Goal: Complete application form: Complete application form

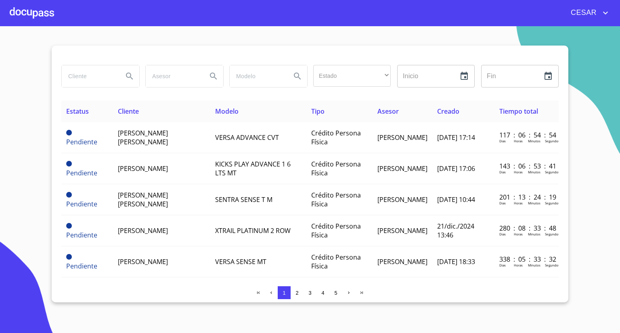
click at [29, 11] on div at bounding box center [32, 13] width 44 height 26
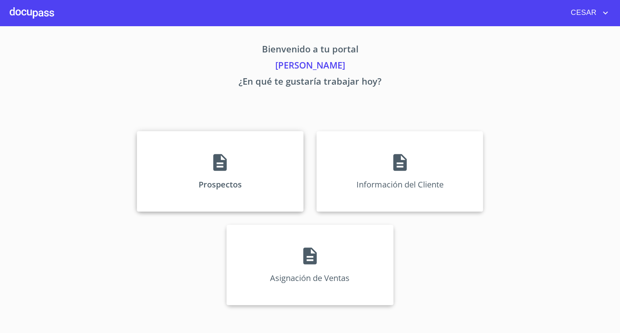
click at [213, 162] on icon at bounding box center [219, 162] width 13 height 17
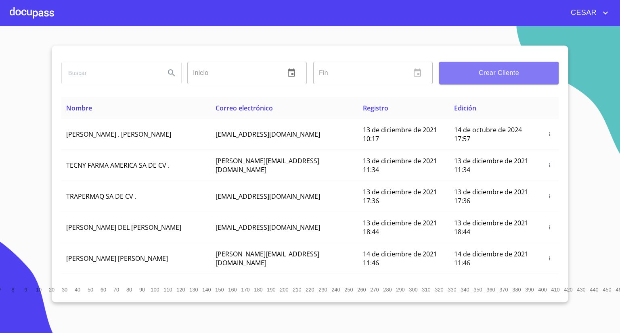
click at [460, 77] on span "Crear Cliente" at bounding box center [499, 72] width 107 height 11
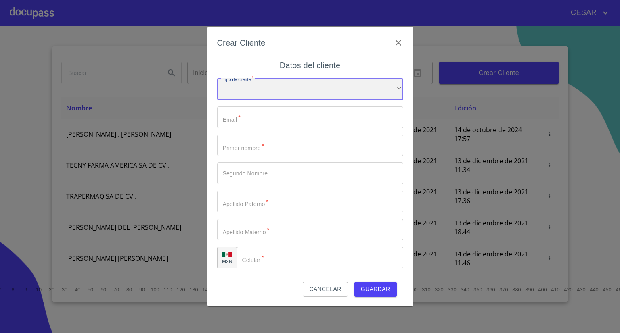
click at [275, 98] on div "​" at bounding box center [310, 89] width 186 height 22
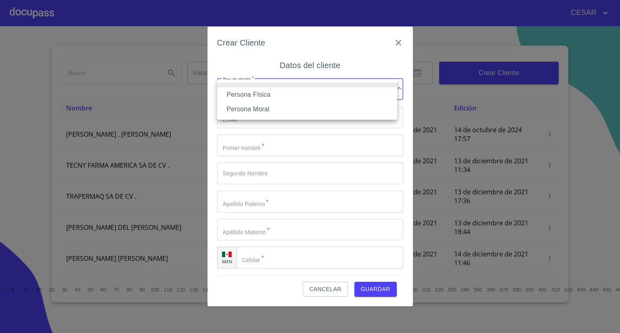
click at [260, 97] on li "Persona Física" at bounding box center [307, 95] width 180 height 15
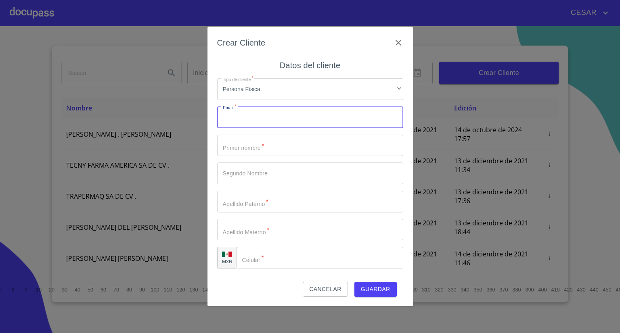
click at [260, 117] on input "Tipo de cliente   *" at bounding box center [310, 118] width 186 height 22
click at [254, 118] on input "Tipo de cliente   *" at bounding box center [310, 118] width 186 height 22
paste input "[EMAIL_ADDRESS][DOMAIN_NAME]"
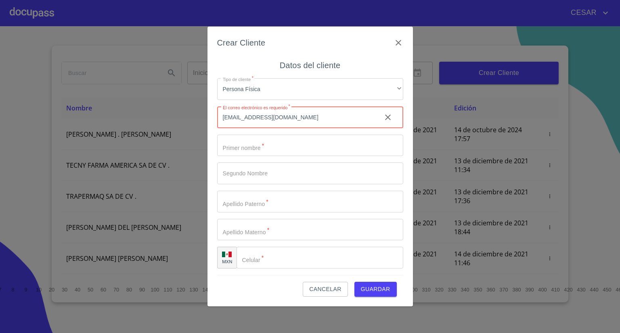
type input "[EMAIL_ADDRESS][DOMAIN_NAME]"
click at [267, 153] on input "Tipo de cliente   *" at bounding box center [310, 146] width 186 height 22
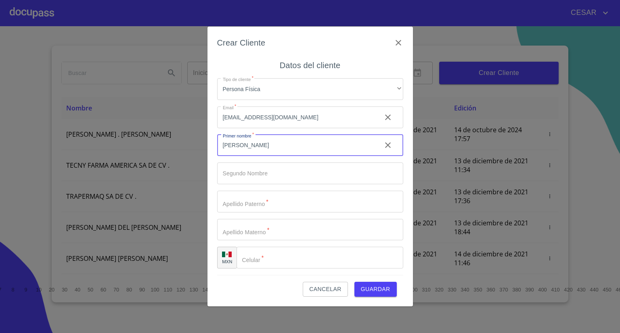
type input "[PERSON_NAME]"
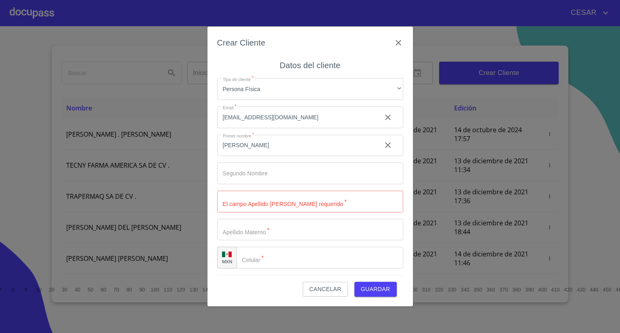
click at [254, 201] on input "Tipo de cliente   *" at bounding box center [310, 202] width 186 height 22
type input "[PERSON_NAME]"
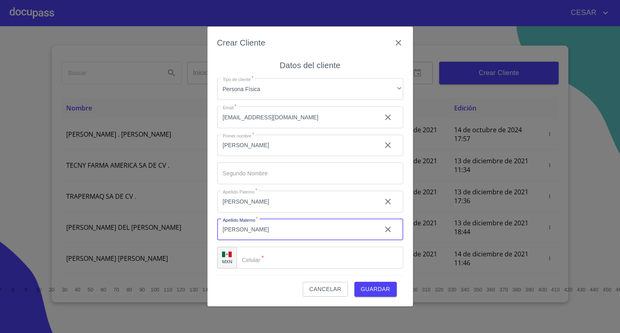
type input "[PERSON_NAME]"
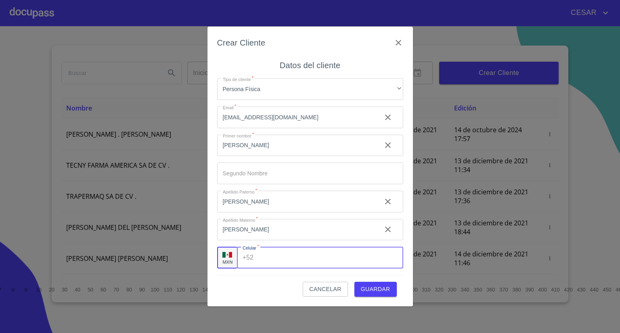
click at [271, 254] on input "Tipo de cliente   *" at bounding box center [330, 258] width 146 height 22
type input "[PHONE_NUMBER]"
click at [370, 288] on span "Guardar" at bounding box center [375, 290] width 29 height 10
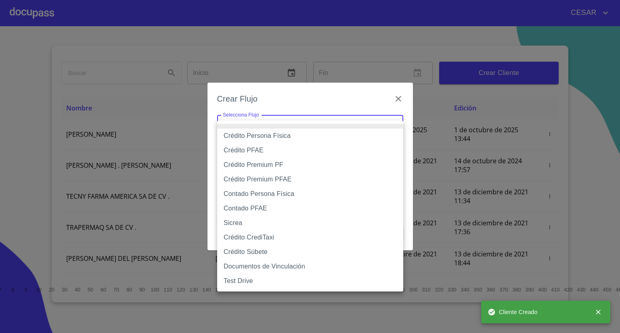
click at [302, 126] on body "[PERSON_NAME] ​ Fin ​ Crear Cliente Nombre Correo electrónico Registro Edición …" at bounding box center [310, 166] width 620 height 333
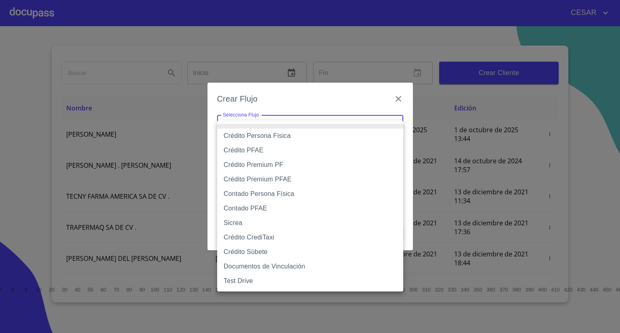
click at [281, 138] on li "Crédito Persona Física" at bounding box center [310, 136] width 186 height 15
type input "61b033e49b8c202ad5bb7912"
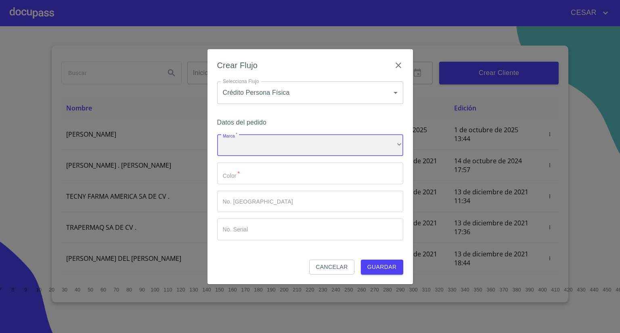
click at [251, 141] on div "​" at bounding box center [310, 146] width 186 height 22
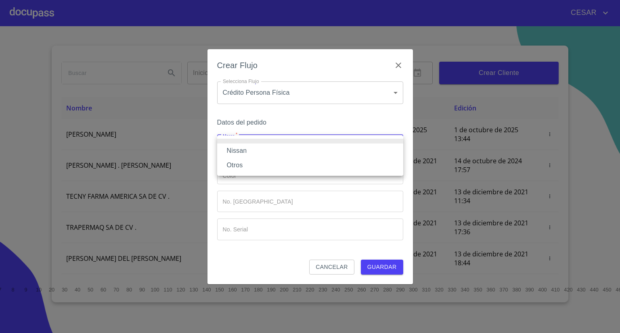
click at [249, 147] on li "Nissan" at bounding box center [310, 151] width 186 height 15
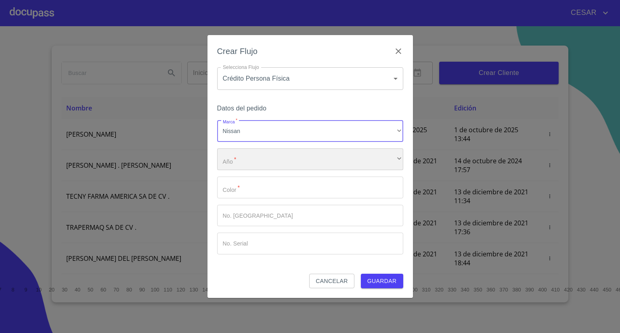
click at [249, 163] on div "​" at bounding box center [310, 160] width 186 height 22
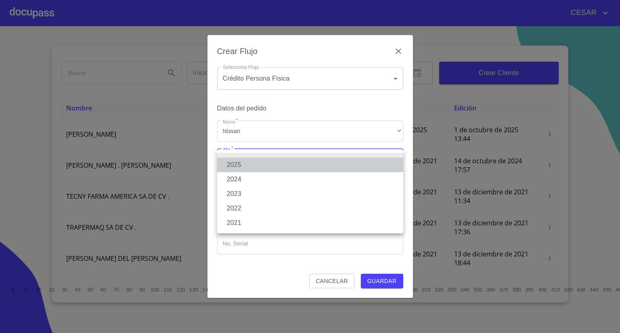
click at [249, 163] on li "2025" at bounding box center [310, 165] width 186 height 15
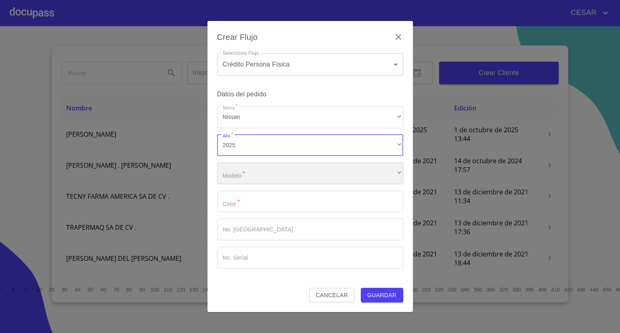
click at [246, 170] on div "​" at bounding box center [310, 174] width 186 height 22
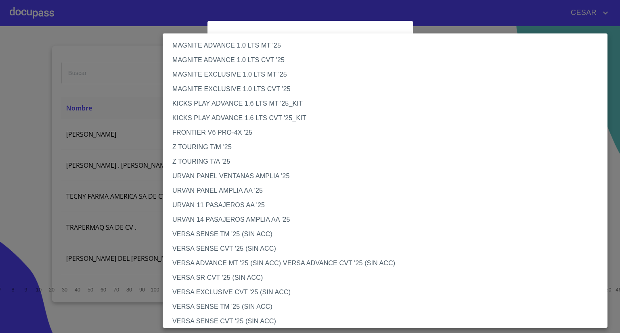
scroll to position [121, 0]
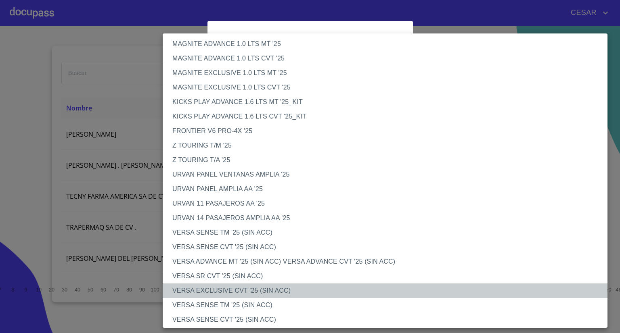
click at [229, 288] on li "VERSA EXCLUSIVE CVT '25 (SIN ACC)" at bounding box center [388, 291] width 451 height 15
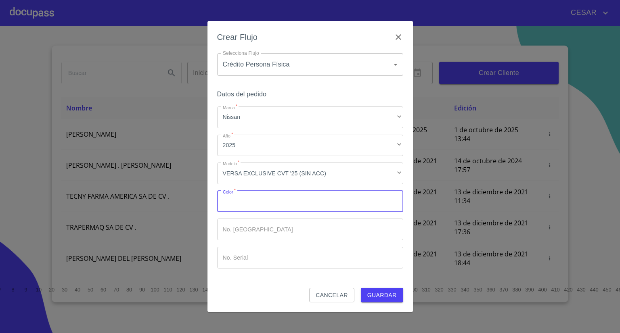
click at [262, 207] on input "Marca   *" at bounding box center [310, 202] width 186 height 22
type input "Rojo"
click at [395, 295] on span "Guardar" at bounding box center [381, 296] width 29 height 10
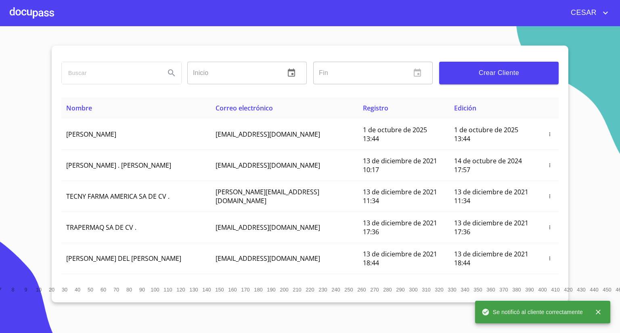
click at [25, 10] on div at bounding box center [32, 13] width 44 height 26
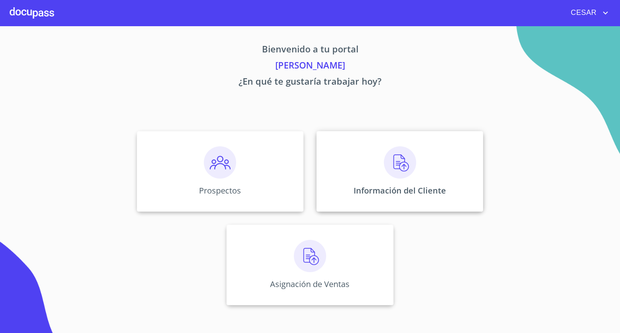
click at [427, 160] on div "Información del Cliente" at bounding box center [399, 171] width 167 height 81
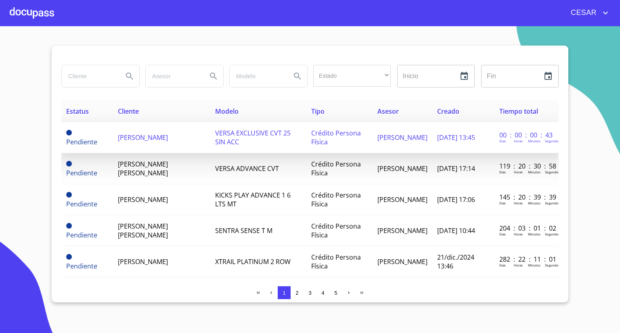
click at [168, 133] on span "[PERSON_NAME]" at bounding box center [143, 137] width 50 height 9
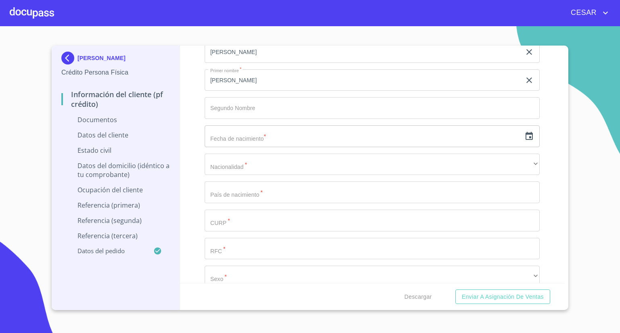
scroll to position [1049, 0]
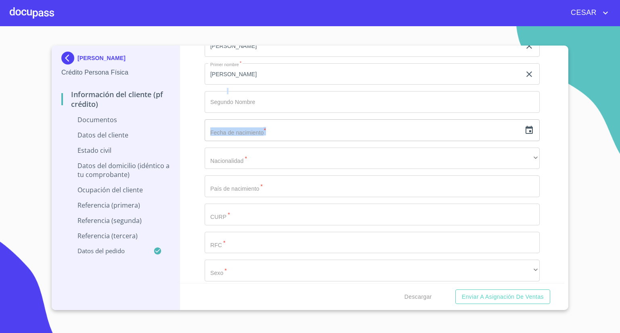
click at [619, 73] on section "[PERSON_NAME] Crédito Persona Física Información del cliente (PF crédito) Docum…" at bounding box center [310, 179] width 620 height 307
click at [465, 139] on input "text" at bounding box center [363, 130] width 316 height 22
click at [525, 132] on icon "button" at bounding box center [528, 130] width 7 height 8
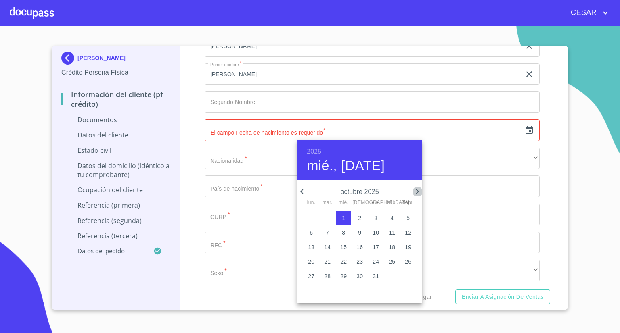
click at [420, 193] on icon "button" at bounding box center [417, 192] width 10 height 10
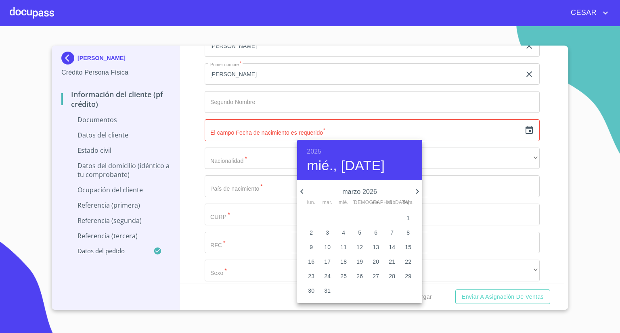
click at [314, 147] on h6 "2025" at bounding box center [314, 151] width 15 height 11
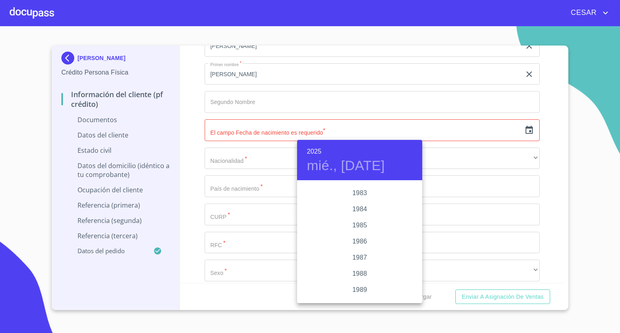
scroll to position [920, 0]
click at [358, 191] on div "1982" at bounding box center [359, 189] width 125 height 16
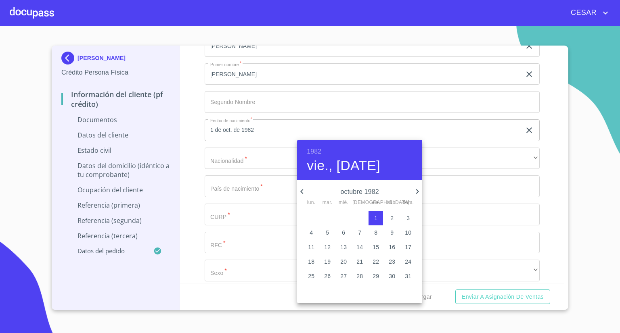
click at [356, 247] on span "14" at bounding box center [359, 247] width 15 height 8
click at [301, 191] on icon "button" at bounding box center [301, 191] width 3 height 5
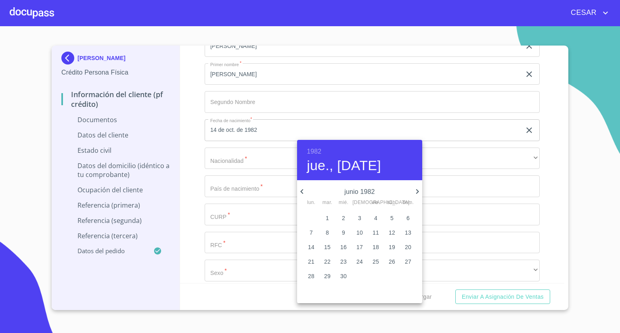
click at [301, 191] on icon "button" at bounding box center [301, 191] width 3 height 5
click at [409, 231] on p "14" at bounding box center [408, 233] width 6 height 8
type input "14 de mar. de 1982"
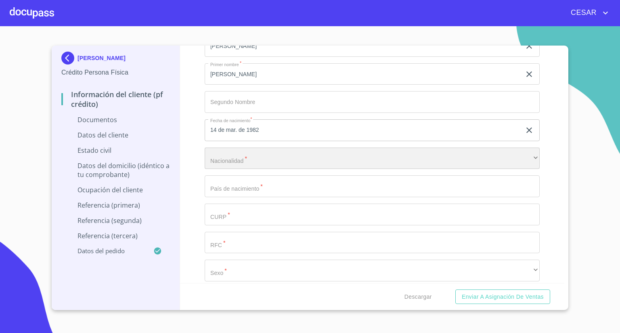
click at [268, 165] on div "​" at bounding box center [372, 159] width 335 height 22
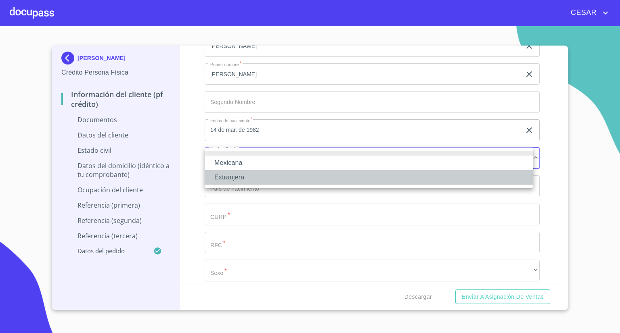
click at [234, 180] on li "Extranjera" at bounding box center [369, 177] width 329 height 15
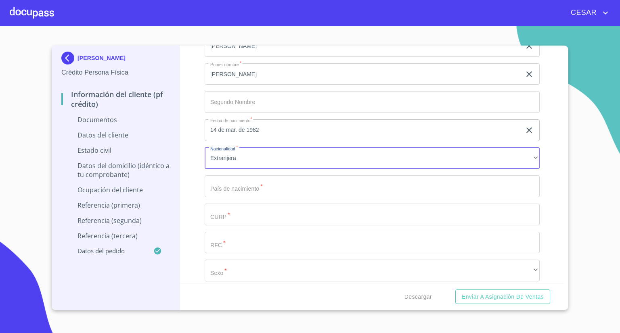
click at [241, 184] on div "[PERSON_NAME]   * [PERSON_NAME] ​ Apellido Materno   * [PERSON_NAME] ​ Primer n…" at bounding box center [372, 173] width 335 height 344
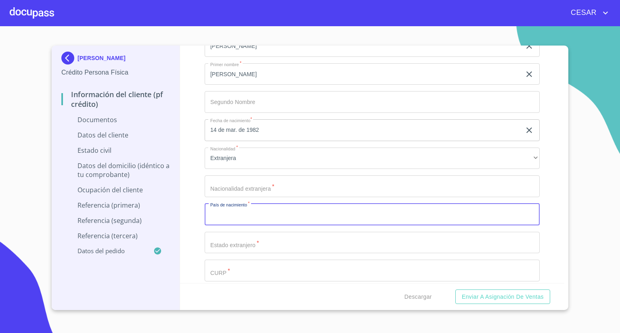
click at [241, 184] on input "Documento de identificación   *" at bounding box center [372, 187] width 335 height 22
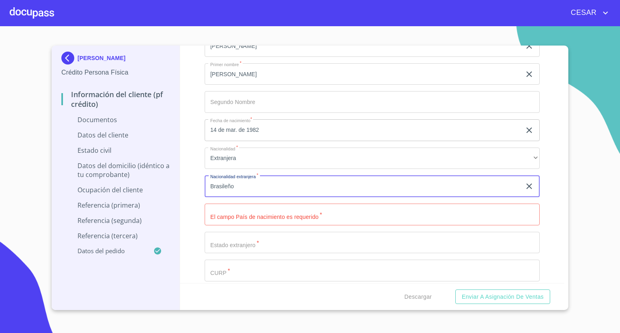
type input "Brasileño"
click at [253, 217] on input "Documento de identificación   *" at bounding box center [372, 215] width 335 height 22
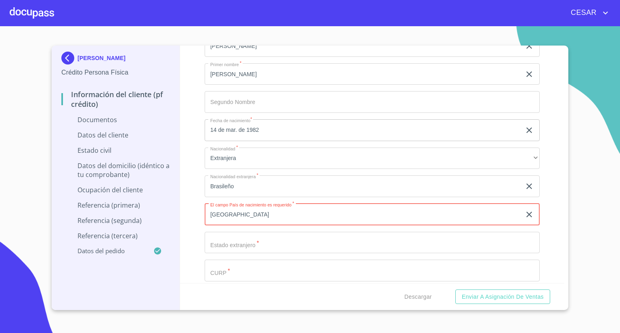
type input "[GEOGRAPHIC_DATA]"
click at [244, 241] on input "Documento de identificación   *" at bounding box center [372, 243] width 335 height 22
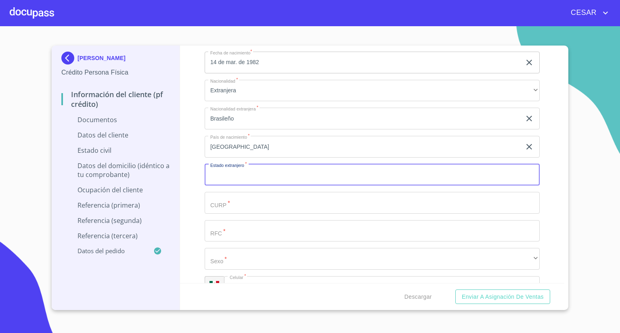
scroll to position [1130, 0]
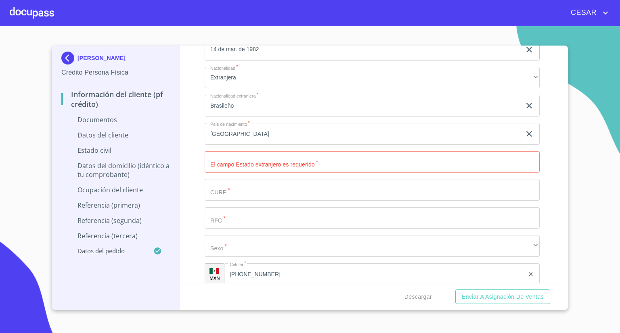
click at [248, 163] on input "Documento de identificación   *" at bounding box center [372, 162] width 335 height 22
type input "Rio [PERSON_NAME]"
click at [239, 188] on input "Documento de identificación   *" at bounding box center [372, 190] width 335 height 22
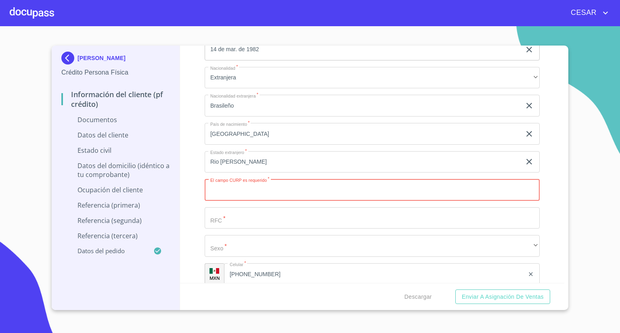
paste input "LOCR820304HNEPRN06"
type input "LOCR820304HNEPRN06"
click at [249, 221] on input "Documento de identificación   *" at bounding box center [372, 218] width 335 height 22
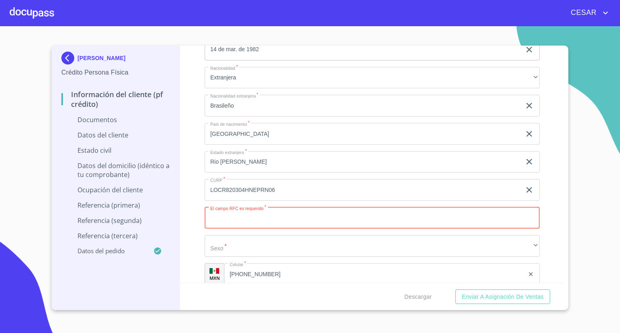
paste input "LODR820314"
type input "LODR820314L10"
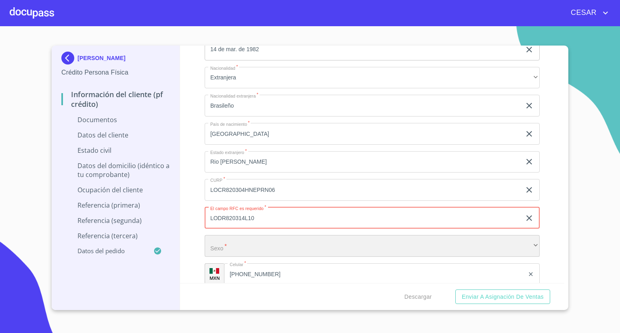
click at [218, 252] on div "​" at bounding box center [372, 246] width 335 height 22
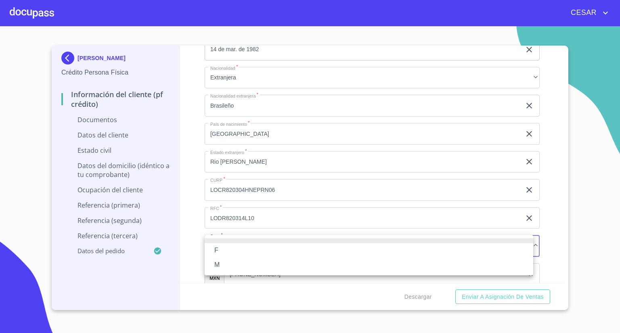
click at [222, 266] on li "M" at bounding box center [369, 265] width 329 height 15
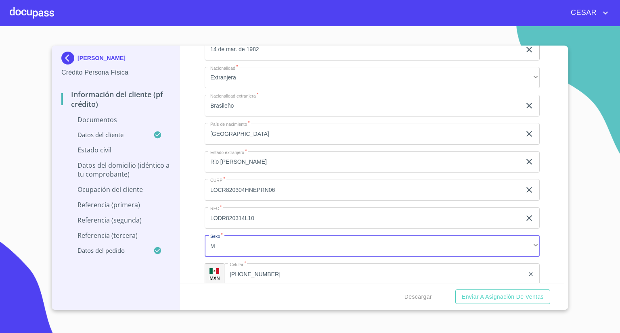
click at [196, 249] on div "Información del cliente (PF crédito) Documentos Documento de identificación   *…" at bounding box center [372, 165] width 385 height 238
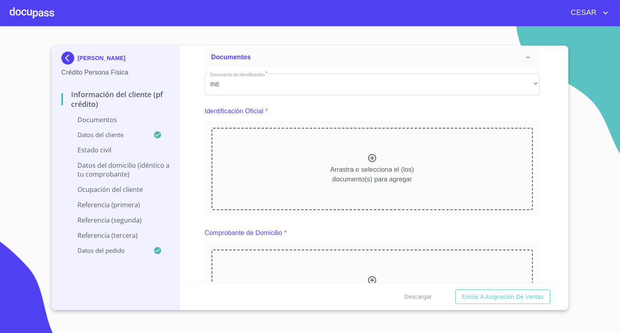
scroll to position [0, 0]
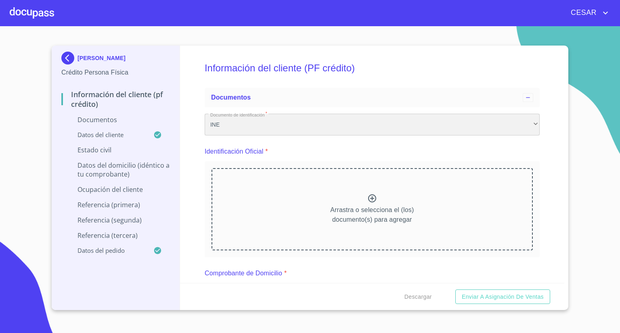
click at [247, 128] on div "INE" at bounding box center [372, 125] width 335 height 22
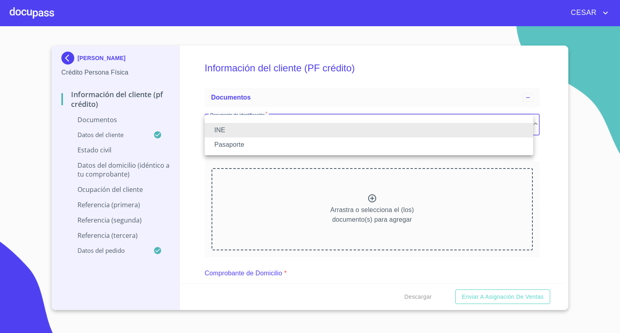
click at [238, 144] on li "Pasaporte" at bounding box center [369, 145] width 329 height 15
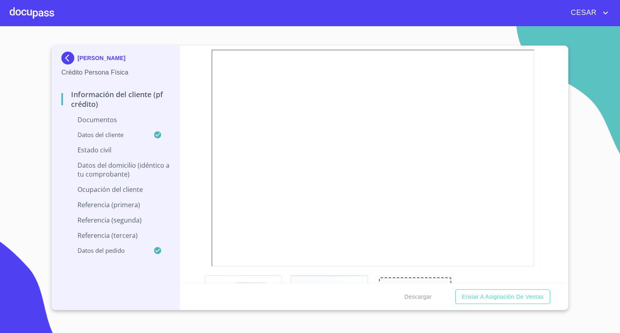
scroll to position [121, 0]
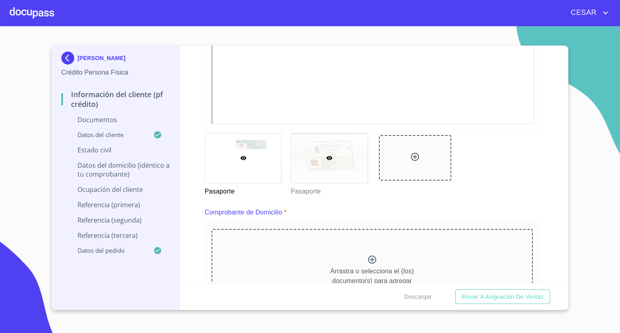
click at [314, 158] on div at bounding box center [329, 159] width 76 height 50
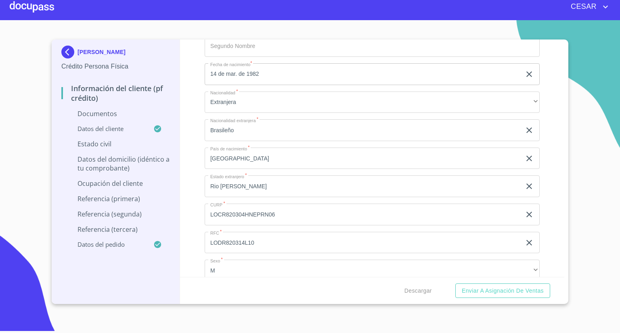
scroll to position [1428, 0]
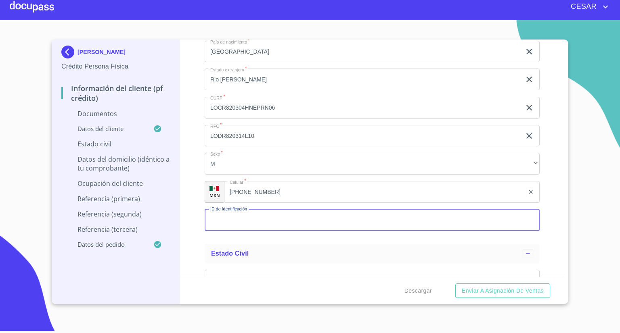
click at [264, 210] on input "Documento de identificación   *" at bounding box center [372, 220] width 335 height 22
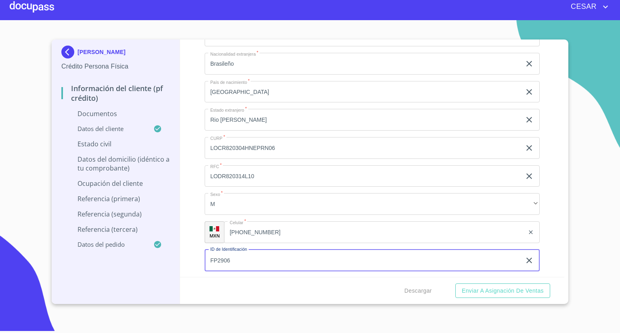
scroll to position [1509, 0]
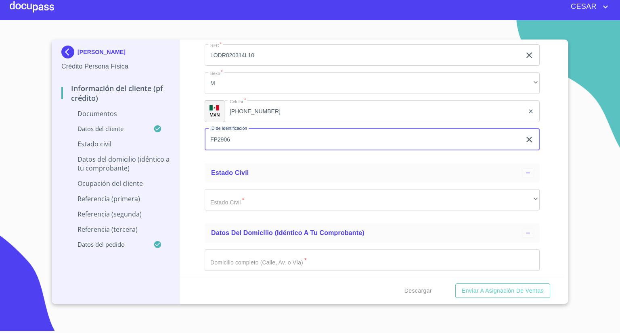
click at [311, 133] on input "FP2906" at bounding box center [363, 140] width 316 height 22
type input "FP290653"
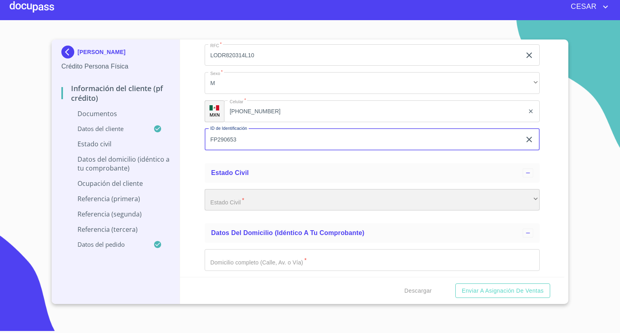
click at [239, 199] on div "​" at bounding box center [372, 200] width 335 height 22
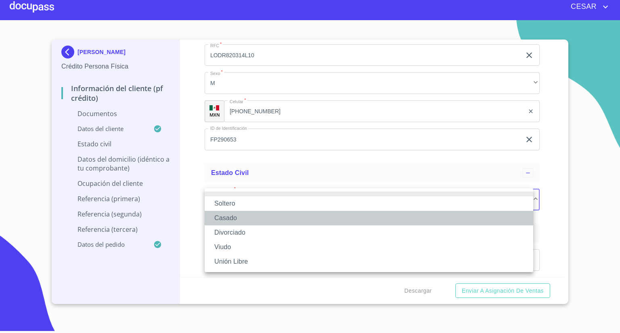
click at [233, 218] on li "Casado" at bounding box center [369, 218] width 329 height 15
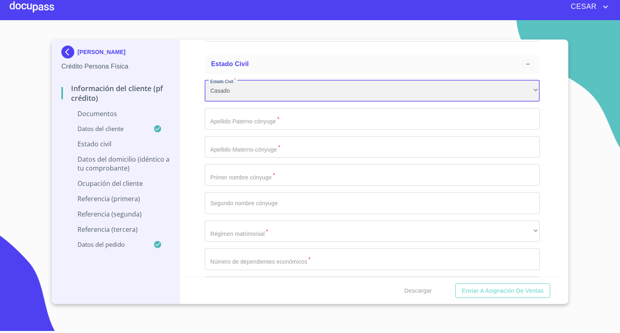
scroll to position [1630, 0]
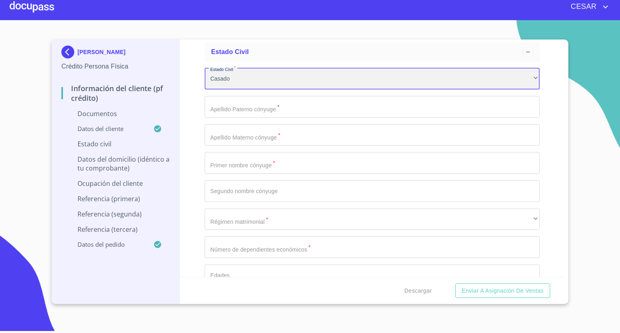
click at [257, 78] on div "Casado" at bounding box center [372, 79] width 335 height 22
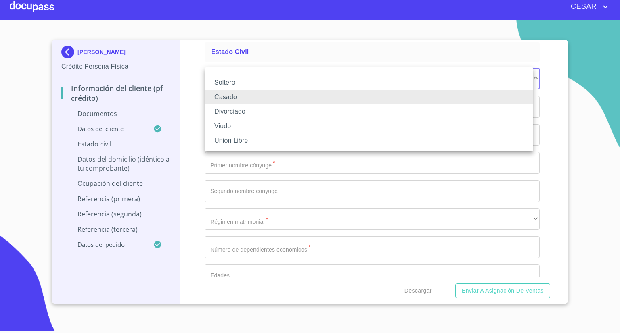
click at [234, 81] on li "Soltero" at bounding box center [369, 82] width 329 height 15
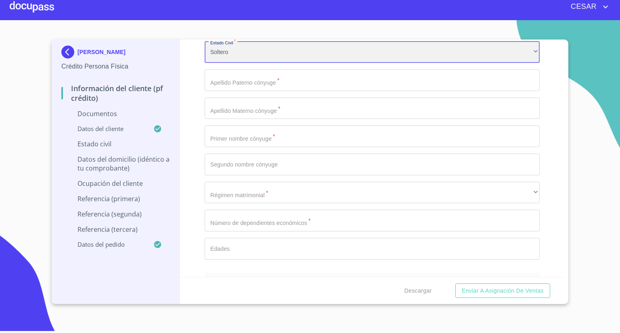
scroll to position [1670, 0]
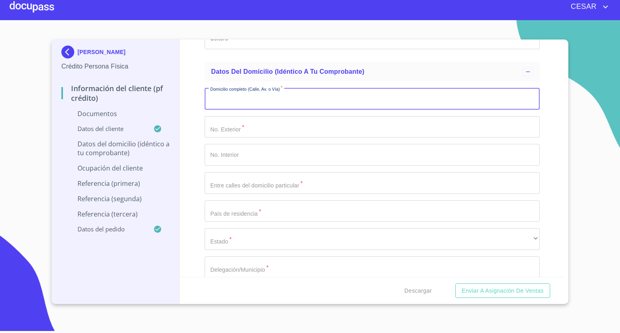
click at [231, 95] on input "Documento de identificación   *" at bounding box center [372, 99] width 335 height 22
type input "a"
type input "[GEOGRAPHIC_DATA]"
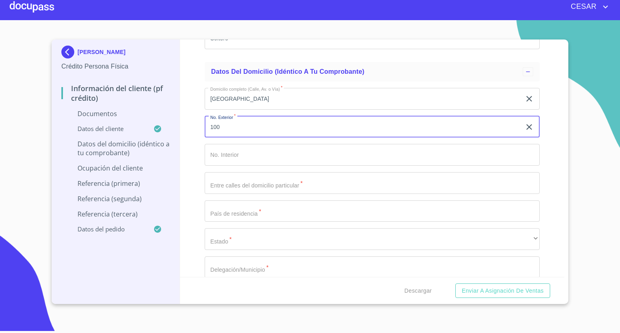
type input "100"
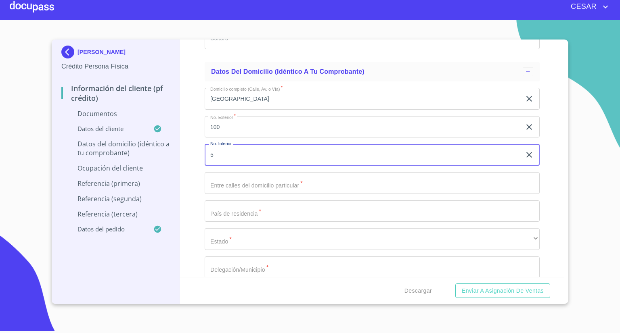
type input "5"
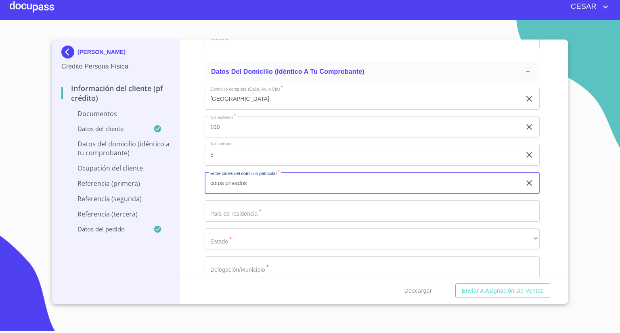
type input "cotos privados"
click at [230, 214] on input "Documento de identificación   *" at bounding box center [372, 212] width 335 height 22
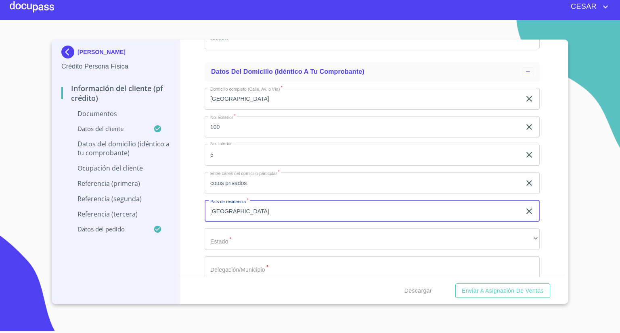
type input "[GEOGRAPHIC_DATA]"
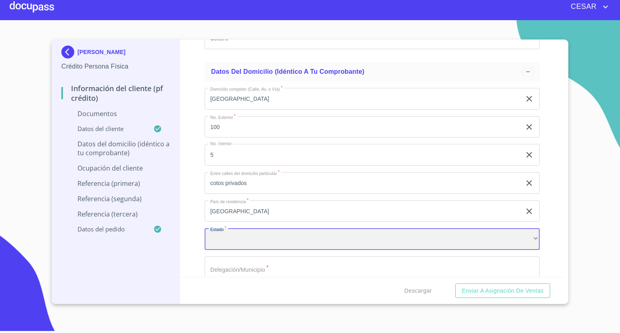
click at [234, 233] on div "​" at bounding box center [372, 239] width 335 height 22
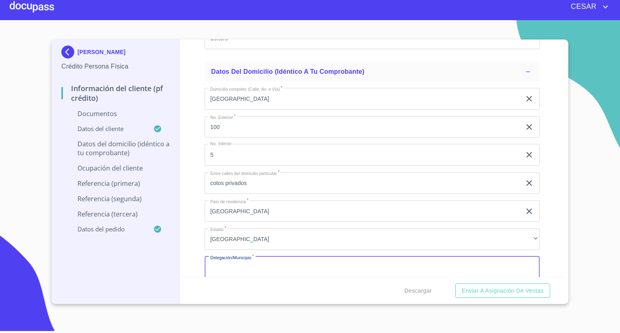
click at [243, 268] on input "Documento de identificación   *" at bounding box center [372, 268] width 335 height 22
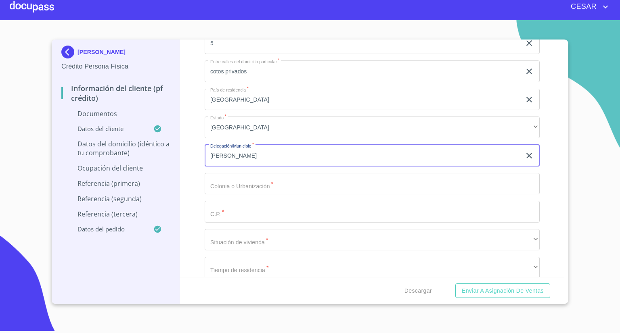
scroll to position [1791, 0]
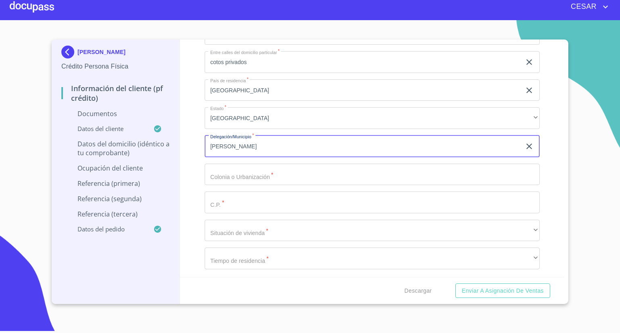
type input "[PERSON_NAME]"
click at [245, 177] on input "Documento de identificación   *" at bounding box center [372, 175] width 335 height 22
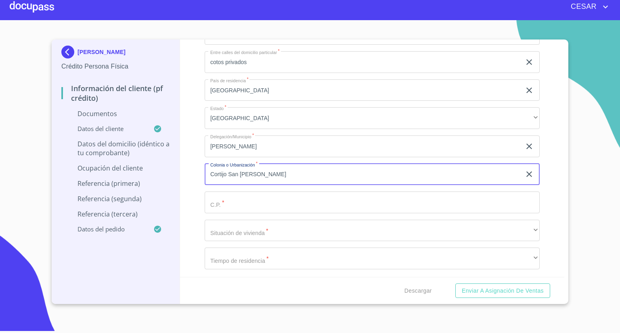
type input "Cortijo San [PERSON_NAME]"
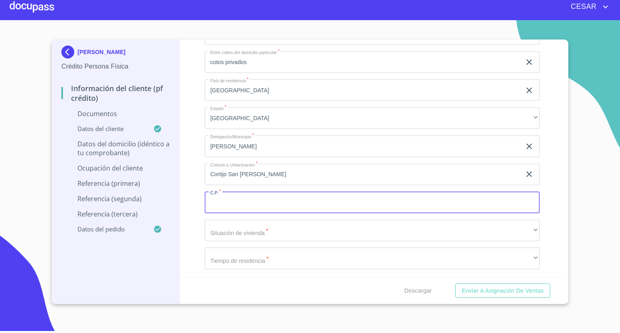
click at [229, 205] on input "Documento de identificación   *" at bounding box center [372, 203] width 335 height 22
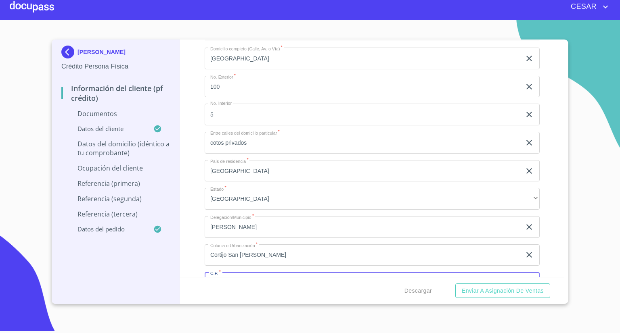
scroll to position [1670, 0]
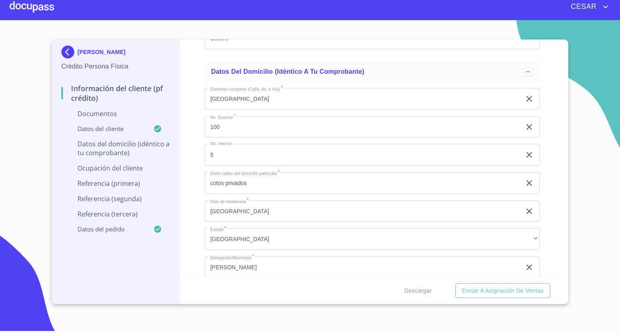
type input "45645"
drag, startPoint x: 241, startPoint y: 183, endPoint x: 135, endPoint y: 170, distance: 107.0
click at [137, 170] on div "[PERSON_NAME] Crédito Persona Física Información del cliente (PF crédito) Docum…" at bounding box center [308, 172] width 513 height 265
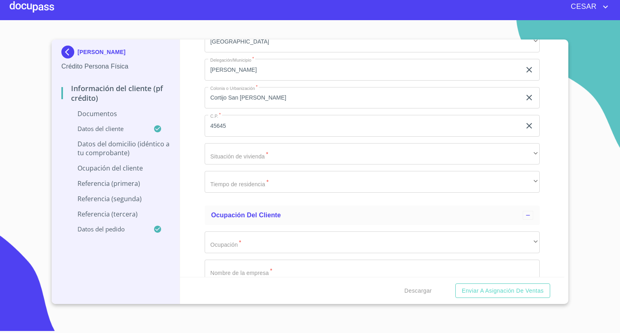
scroll to position [1912, 0]
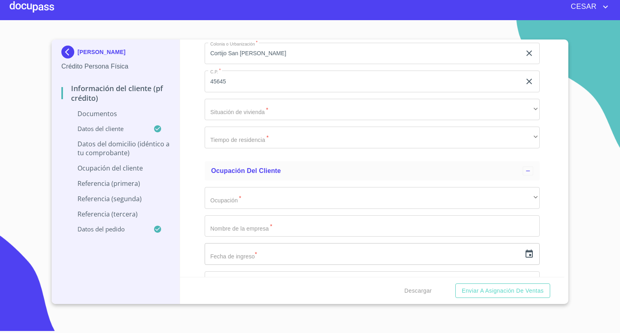
type input "Av Altara y Paseo del Cortijo"
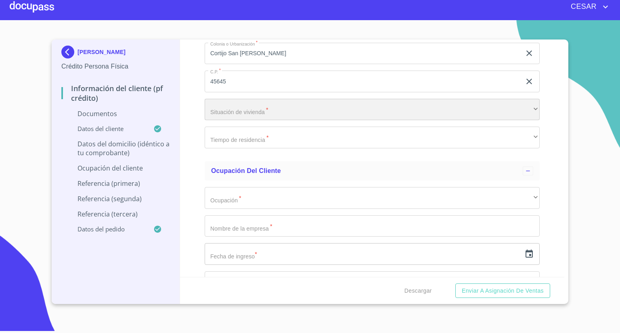
click at [245, 108] on div "​" at bounding box center [372, 110] width 335 height 22
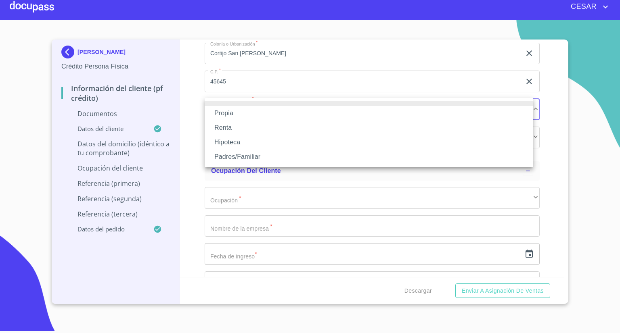
click at [241, 112] on li "Propia" at bounding box center [369, 113] width 329 height 15
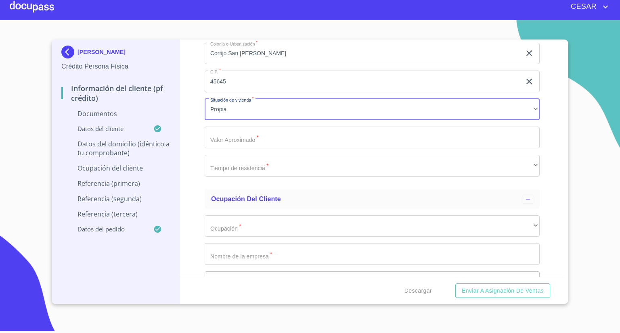
click at [246, 134] on input "Documento de identificación   *" at bounding box center [372, 138] width 335 height 22
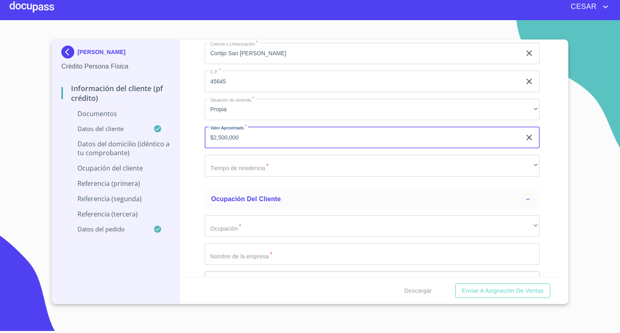
type input "$2,500,000"
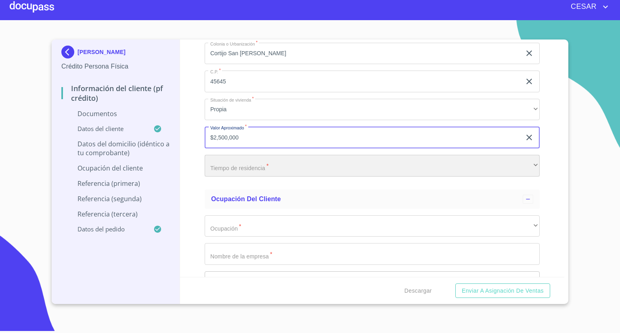
click at [243, 166] on div "​" at bounding box center [372, 166] width 335 height 22
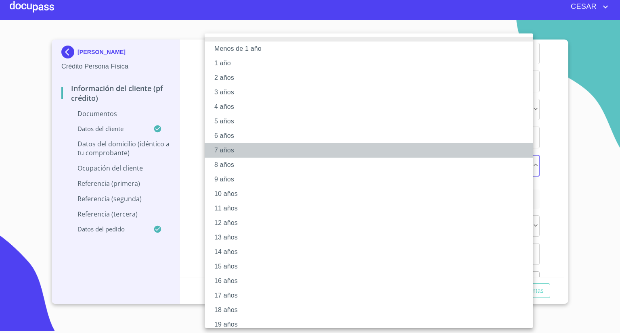
click at [226, 155] on li "7 años" at bounding box center [372, 150] width 335 height 15
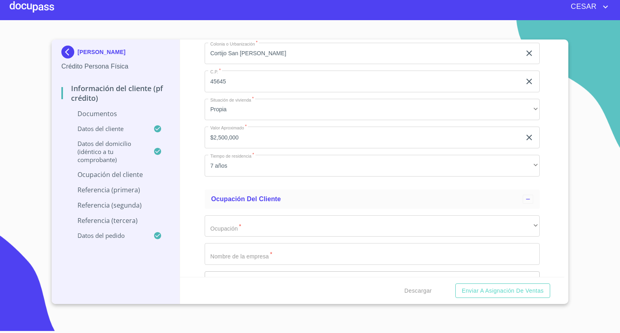
click at [190, 179] on div "Información del cliente (PF crédito) Documentos Documento de identificación   *…" at bounding box center [372, 159] width 385 height 238
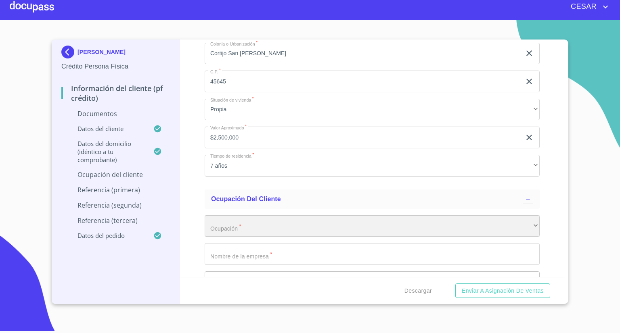
click at [225, 225] on div "​" at bounding box center [372, 227] width 335 height 22
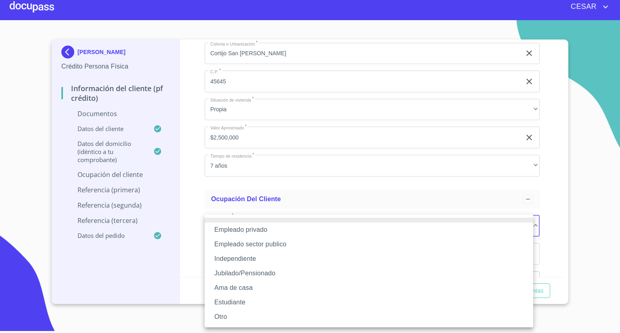
click at [239, 233] on li "Empleado privado" at bounding box center [369, 230] width 329 height 15
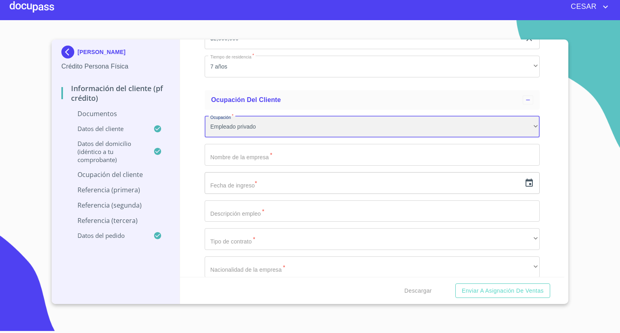
scroll to position [2033, 0]
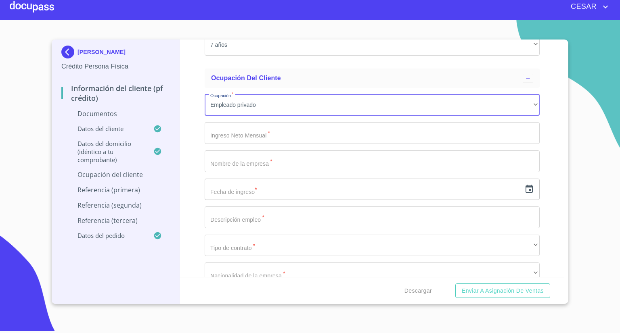
click at [239, 133] on input "Documento de identificación   *" at bounding box center [372, 133] width 335 height 22
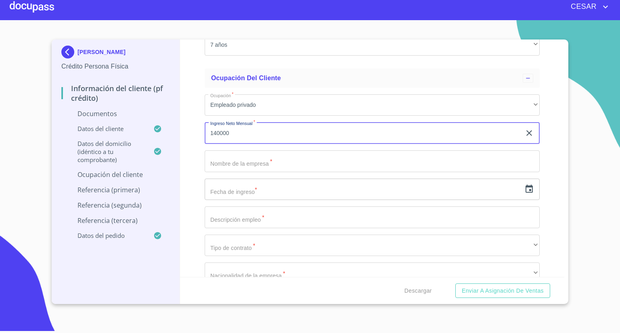
type input "140000"
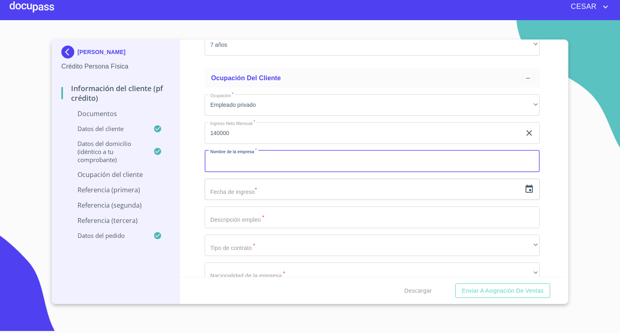
click at [253, 162] on input "Documento de identificación   *" at bounding box center [372, 162] width 335 height 22
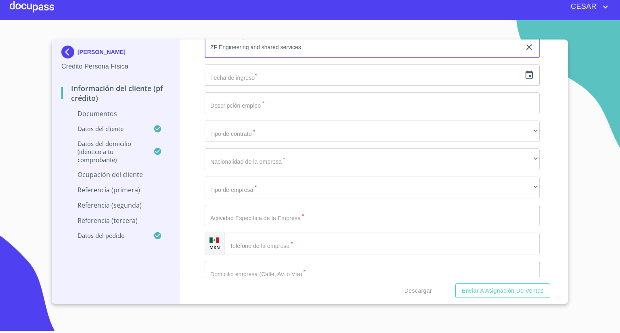
scroll to position [2154, 0]
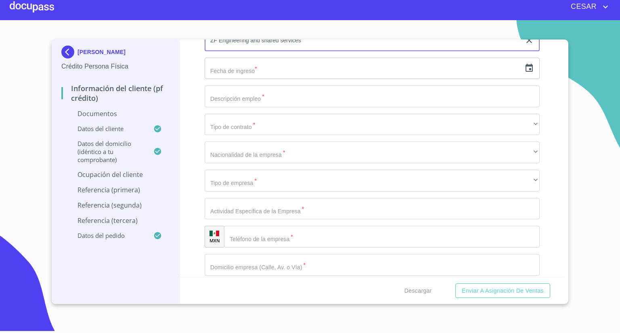
type input "ZF Engineering and shared services"
click at [524, 63] on icon "button" at bounding box center [529, 68] width 10 height 10
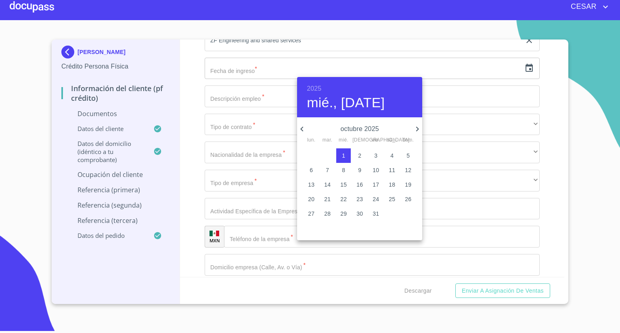
click at [319, 89] on h6 "2025" at bounding box center [314, 88] width 15 height 11
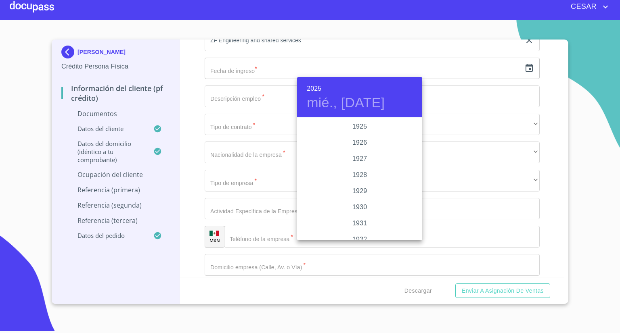
scroll to position [1566, 0]
click at [356, 120] on div "2022" at bounding box center [359, 127] width 125 height 16
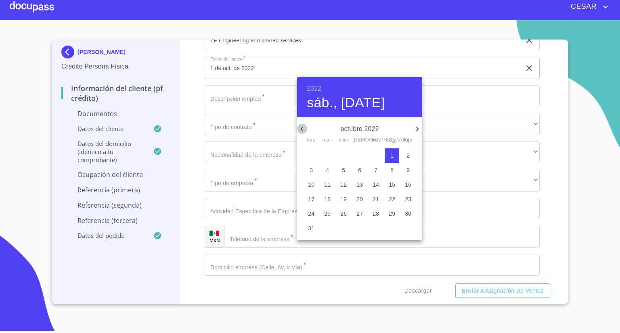
click at [306, 125] on icon "button" at bounding box center [302, 129] width 10 height 10
click at [312, 199] on p "18" at bounding box center [311, 199] width 6 height 8
type input "18 de [DATE]. de 2022"
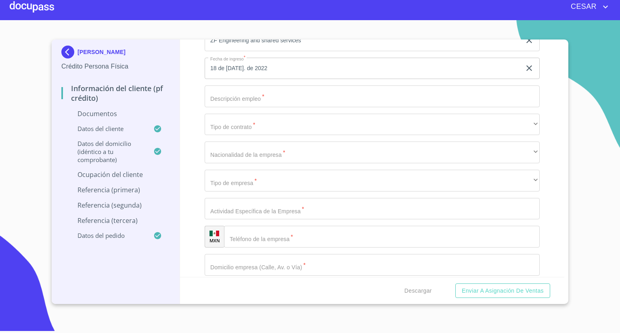
click at [233, 99] on input "Documento de identificación   *" at bounding box center [372, 97] width 335 height 22
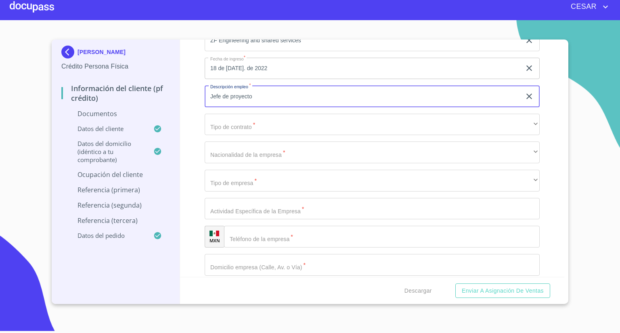
type input "Jefe de proyecto"
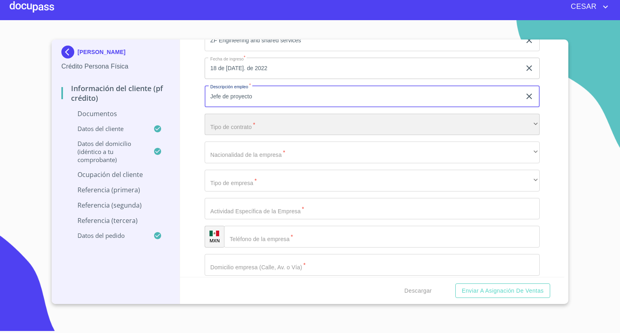
click at [236, 122] on div "​" at bounding box center [372, 125] width 335 height 22
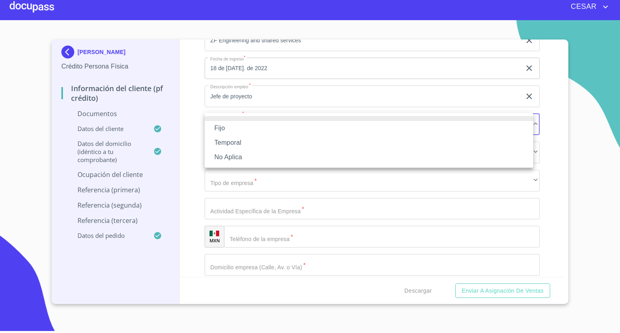
click at [226, 132] on li "Fijo" at bounding box center [369, 128] width 329 height 15
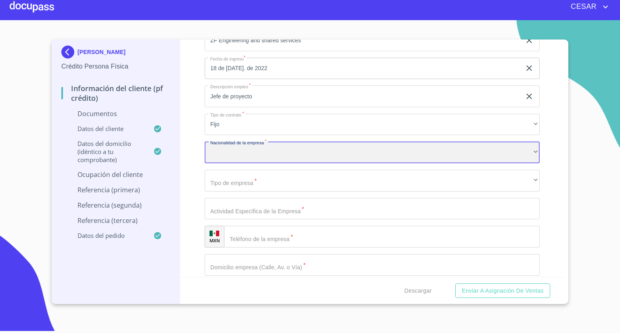
click at [253, 151] on div "​" at bounding box center [372, 153] width 335 height 22
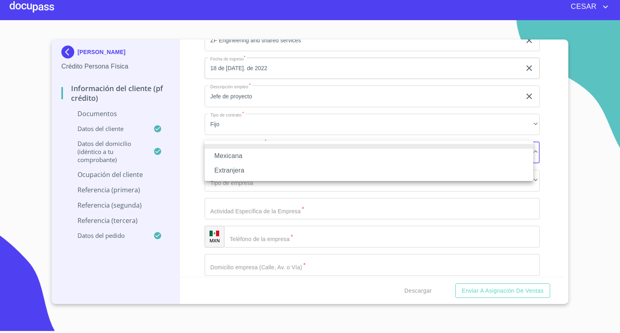
click at [233, 175] on li "Extranjera" at bounding box center [369, 170] width 329 height 15
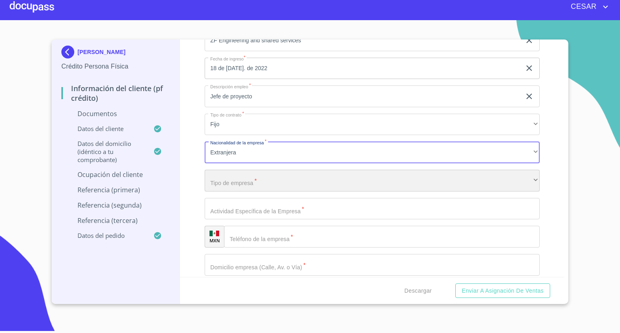
click at [245, 178] on div "​" at bounding box center [372, 181] width 335 height 22
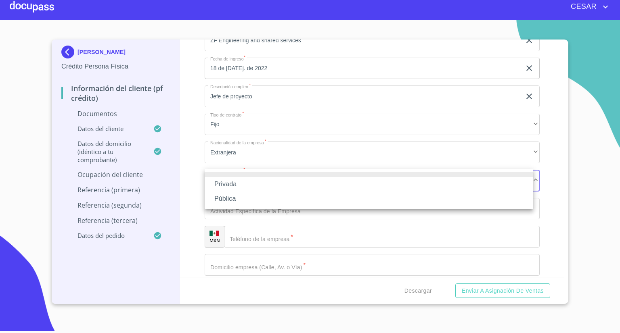
click at [231, 185] on li "Privada" at bounding box center [369, 184] width 329 height 15
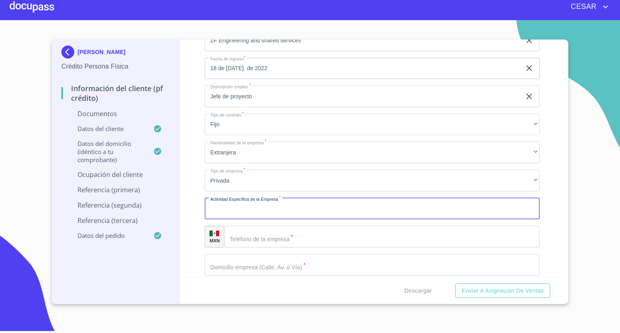
click at [243, 206] on input "Documento de identificación   *" at bounding box center [372, 209] width 335 height 22
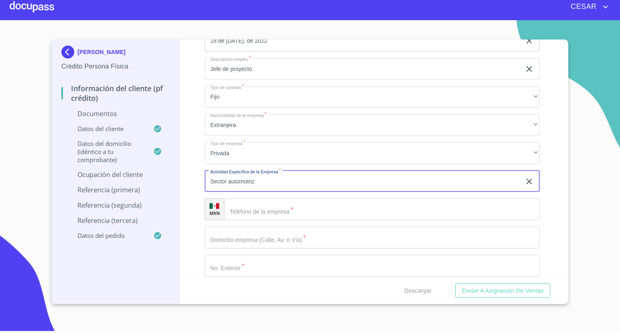
scroll to position [2195, 0]
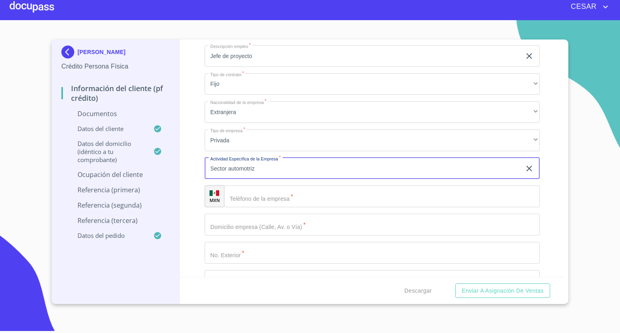
type input "Sector automotriz"
click at [279, 196] on input "Documento de identificación   *" at bounding box center [382, 197] width 316 height 22
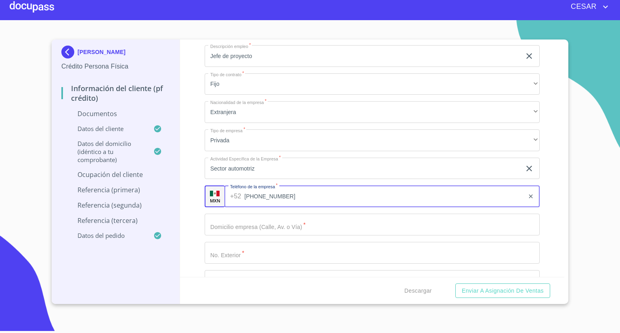
type input "[PHONE_NUMBER]"
click at [234, 220] on input "Documento de identificación   *" at bounding box center [372, 225] width 335 height 22
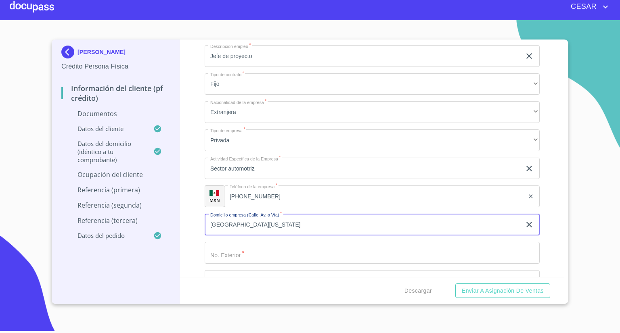
type input "[GEOGRAPHIC_DATA][US_STATE]"
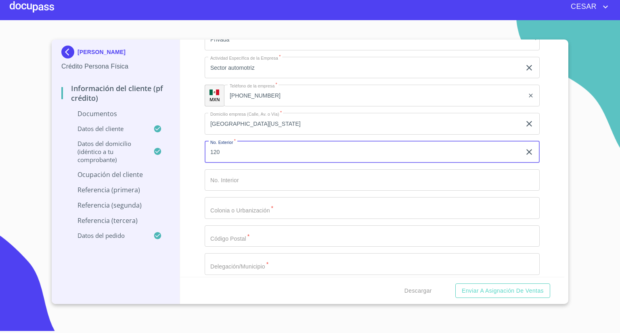
scroll to position [2316, 0]
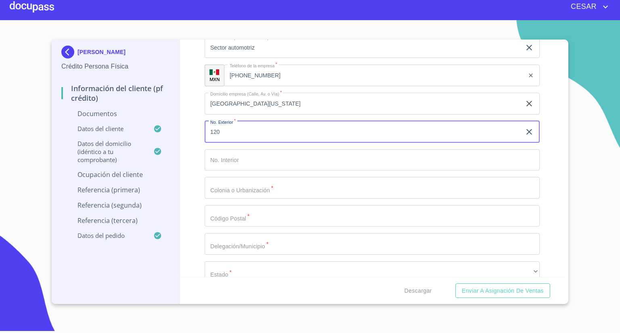
type input "120"
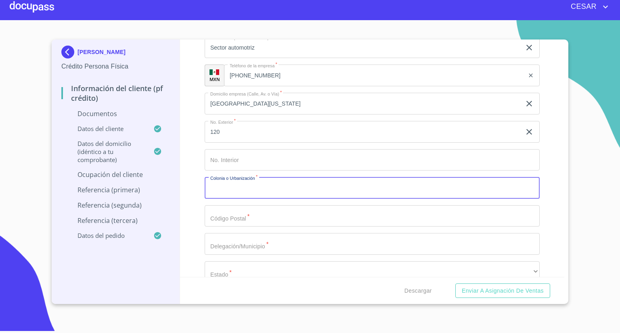
click at [241, 186] on input "Documento de identificación   *" at bounding box center [372, 188] width 335 height 22
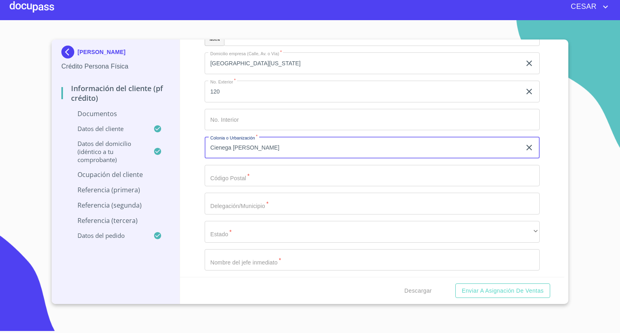
drag, startPoint x: 266, startPoint y: 145, endPoint x: 125, endPoint y: 146, distance: 140.4
click at [130, 145] on div "[PERSON_NAME] Crédito Persona Física Información del cliente (PF crédito) Docum…" at bounding box center [308, 172] width 513 height 265
type input "Parque industrial Nacional"
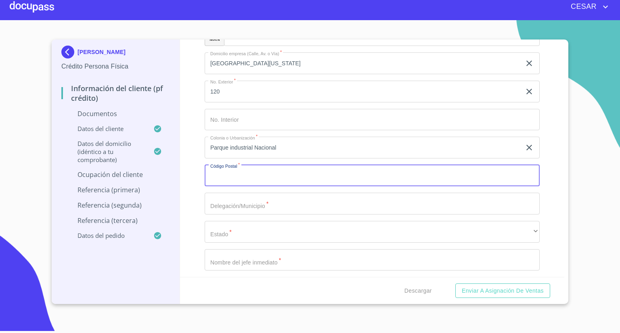
click at [218, 176] on input "Documento de identificación   *" at bounding box center [372, 176] width 335 height 22
type input "65550"
click at [247, 201] on input "Documento de identificación   *" at bounding box center [372, 204] width 335 height 22
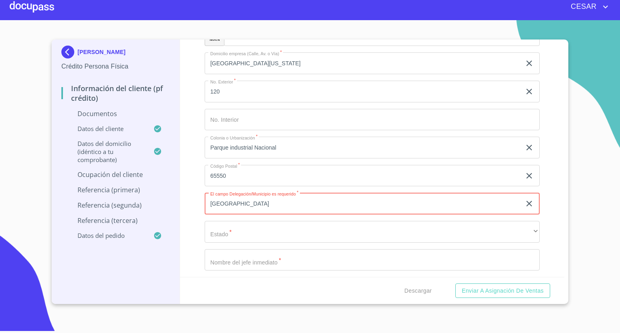
type input "[GEOGRAPHIC_DATA]"
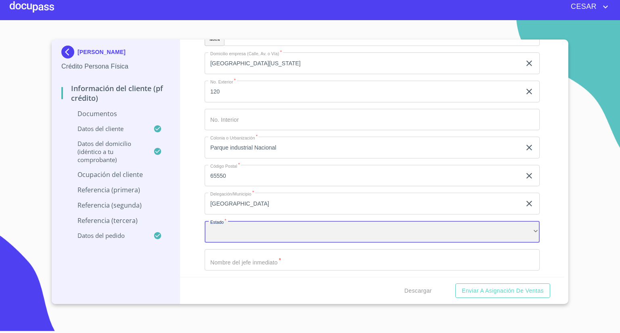
click at [268, 222] on div "​" at bounding box center [372, 232] width 335 height 22
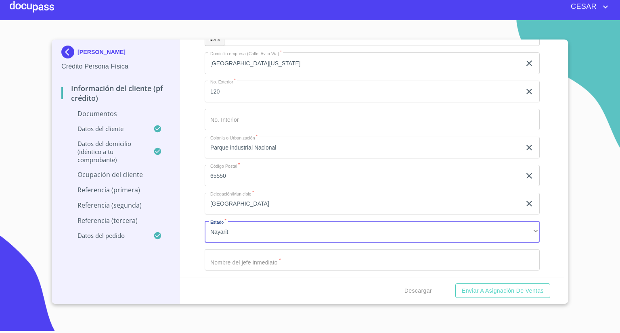
click at [270, 218] on div "Ocupación   * Empleado privado ​ Ingreso Neto Mensual   * 140000 ​ Nombre de la…" at bounding box center [372, 63] width 335 height 597
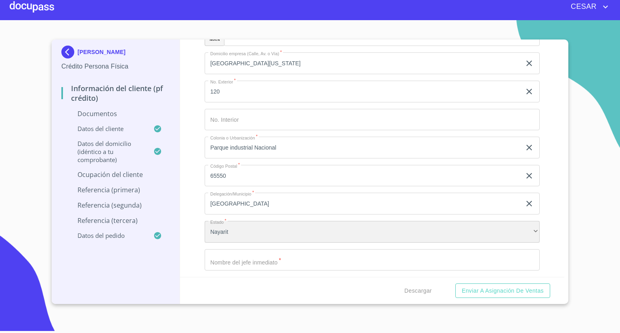
click at [256, 226] on div "Nayarit" at bounding box center [372, 232] width 335 height 22
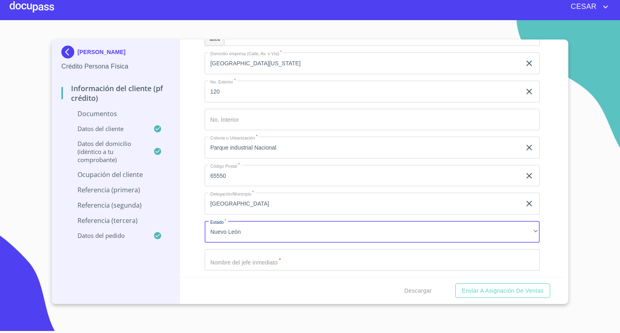
click at [249, 260] on input "Documento de identificación   *" at bounding box center [372, 260] width 335 height 22
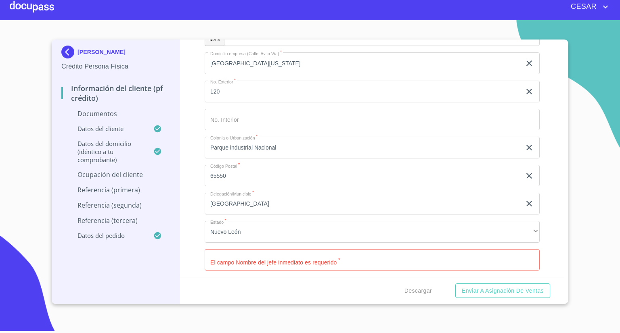
click at [228, 259] on input "Documento de identificación   *" at bounding box center [372, 260] width 335 height 22
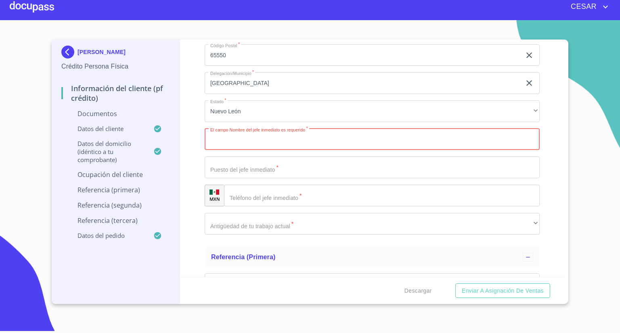
scroll to position [2477, 0]
type input "[PERSON_NAME]"
click at [281, 170] on input "Documento de identificación   *" at bounding box center [372, 167] width 335 height 22
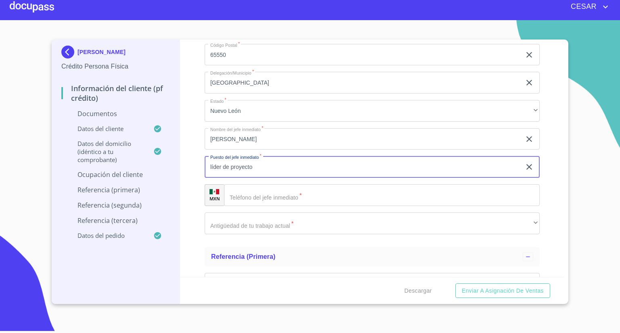
type input "líder de proyecto"
click at [277, 186] on input "Documento de identificación   *" at bounding box center [382, 195] width 316 height 22
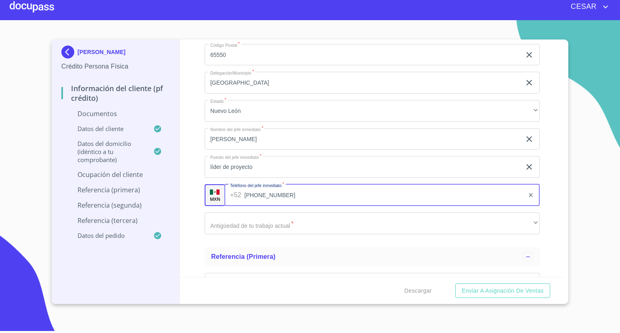
type input "[PHONE_NUMBER]"
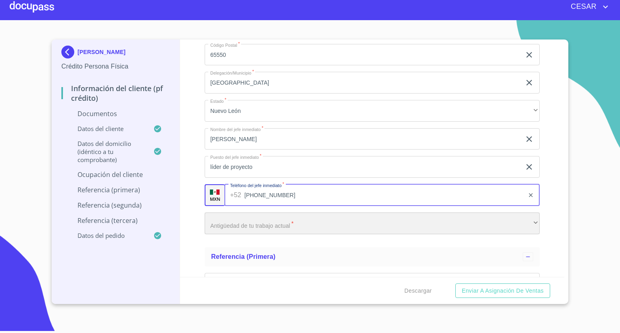
click at [257, 224] on div "​" at bounding box center [372, 224] width 335 height 22
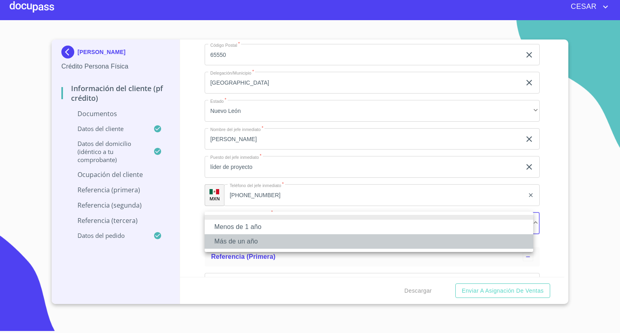
click at [247, 241] on li "Más de un año" at bounding box center [369, 241] width 329 height 15
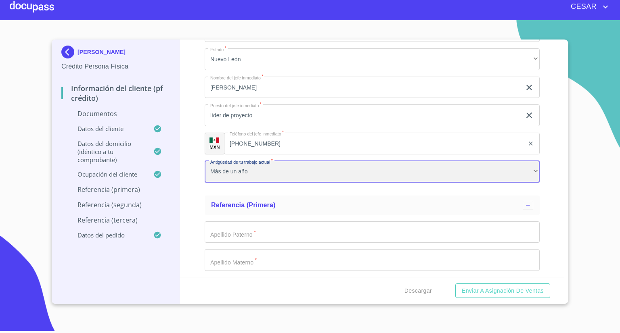
scroll to position [2558, 0]
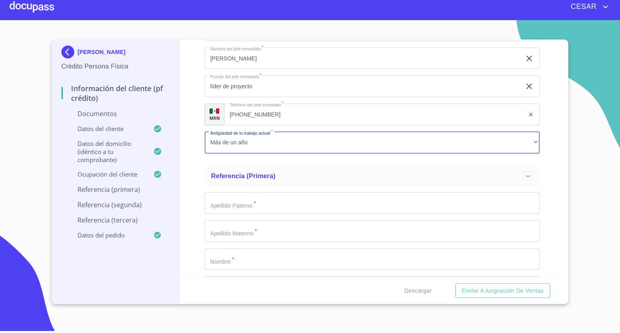
click at [234, 207] on input "Documento de identificación   *" at bounding box center [372, 204] width 335 height 22
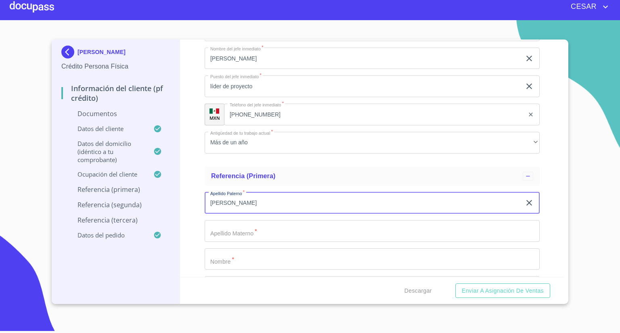
type input "[PERSON_NAME]"
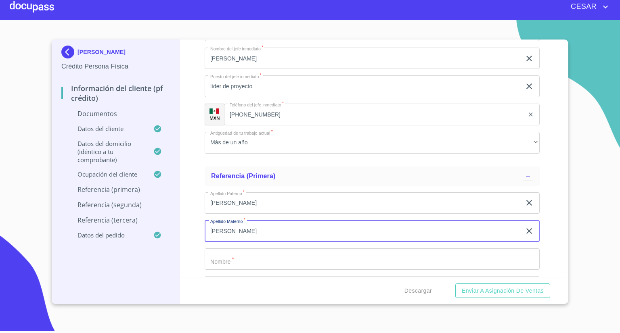
type input "[PERSON_NAME]"
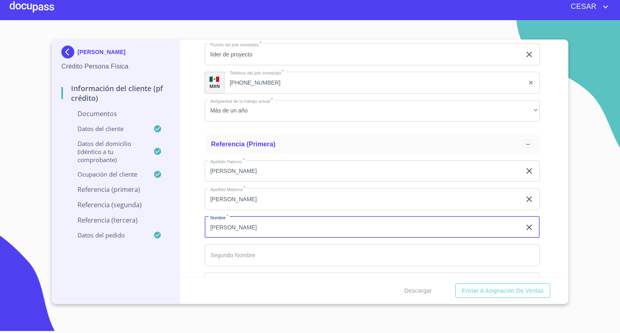
scroll to position [2679, 0]
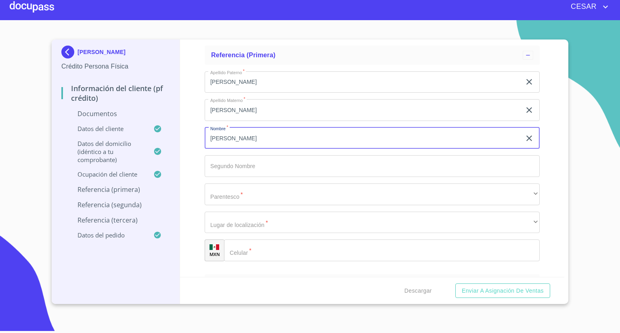
type input "[PERSON_NAME]"
click at [251, 166] on input "Documento de identificación   *" at bounding box center [372, 166] width 335 height 22
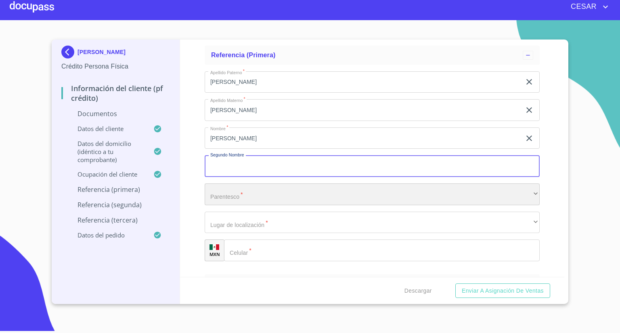
click at [241, 196] on div "​" at bounding box center [372, 195] width 335 height 22
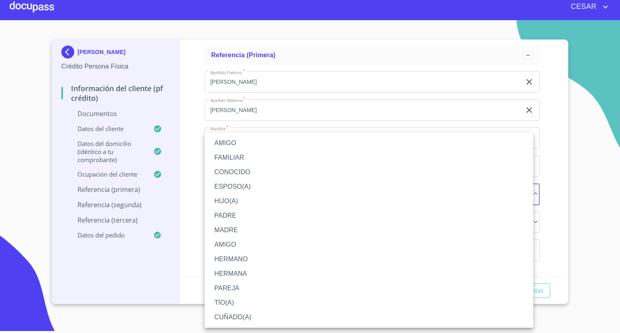
click at [237, 146] on li "AMIGO" at bounding box center [369, 143] width 329 height 15
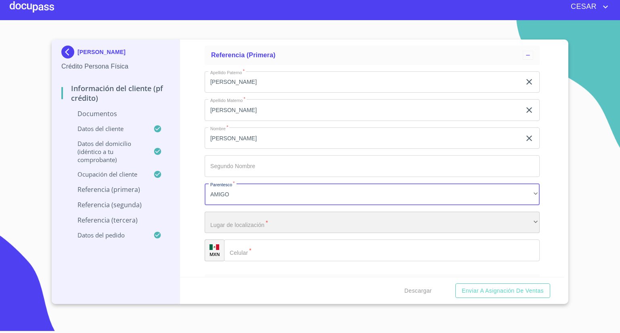
click at [249, 226] on div "​" at bounding box center [372, 223] width 335 height 22
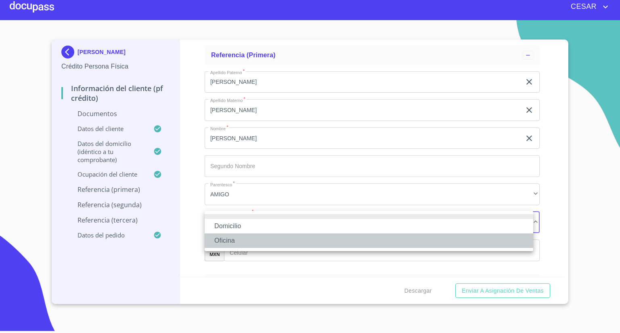
click at [239, 241] on li "Oficina" at bounding box center [369, 241] width 329 height 15
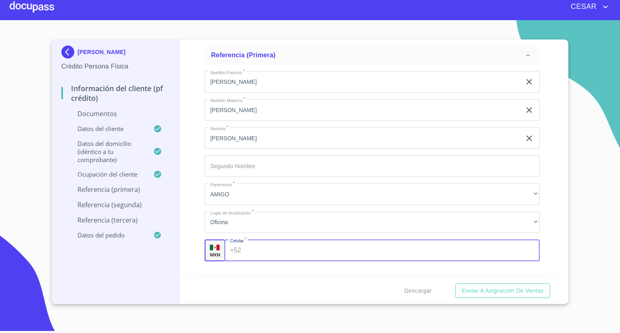
click at [292, 250] on input "Documento de identificación   *" at bounding box center [392, 251] width 295 height 22
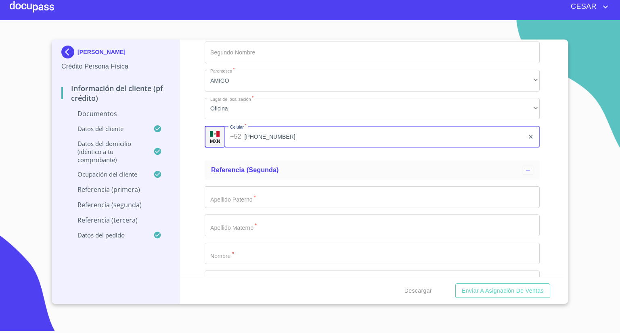
scroll to position [2800, 0]
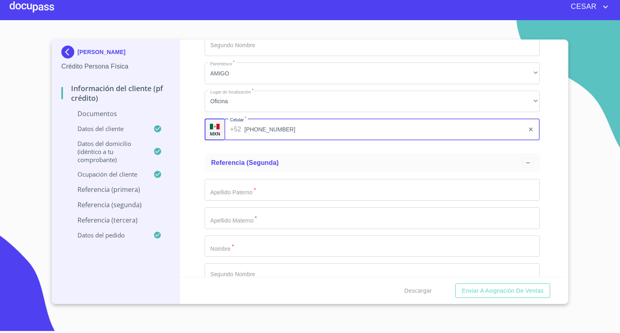
type input "[PHONE_NUMBER]"
click at [260, 185] on input "Documento de identificación   *" at bounding box center [372, 190] width 335 height 22
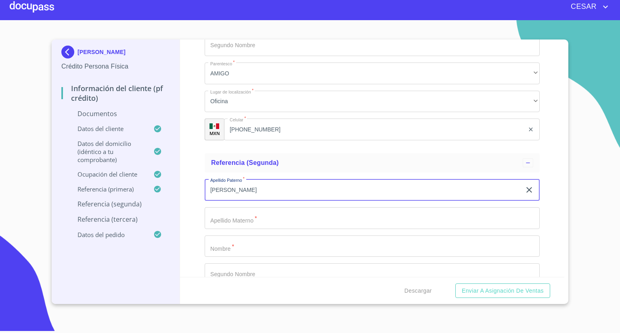
type input "[PERSON_NAME]"
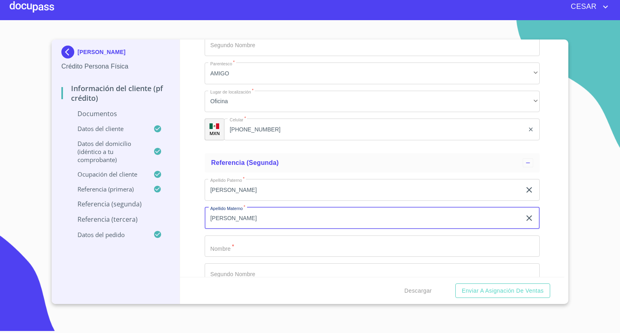
type input "[PERSON_NAME]"
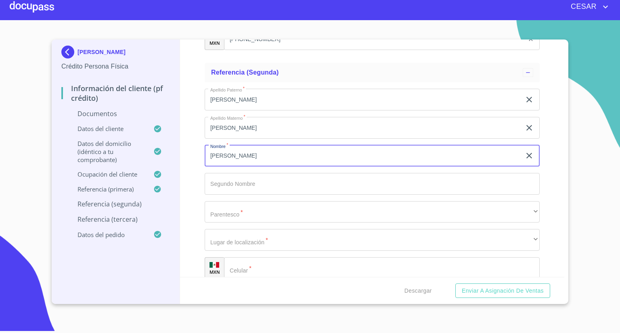
scroll to position [2921, 0]
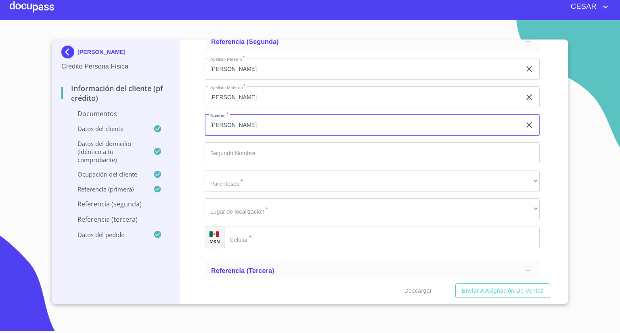
type input "[PERSON_NAME]"
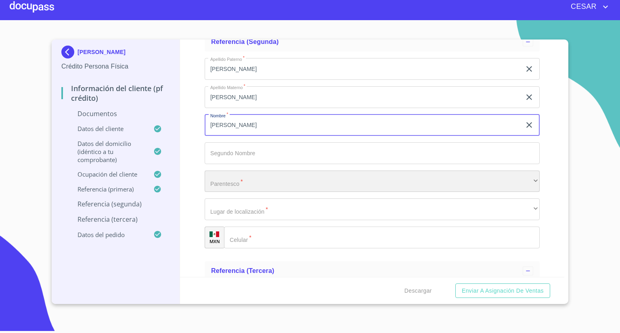
click at [247, 180] on div "​" at bounding box center [372, 182] width 335 height 22
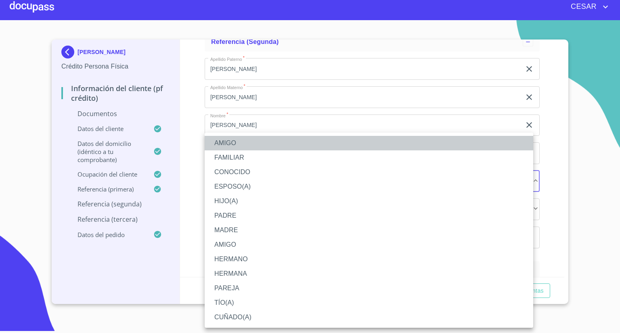
click at [228, 143] on li "AMIGO" at bounding box center [369, 143] width 329 height 15
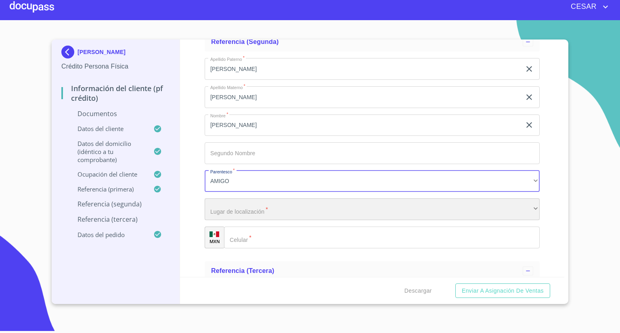
click at [238, 209] on div "​" at bounding box center [372, 210] width 335 height 22
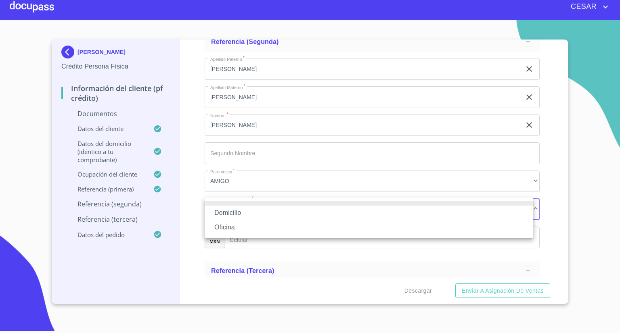
click at [234, 220] on li "Oficina" at bounding box center [369, 227] width 329 height 15
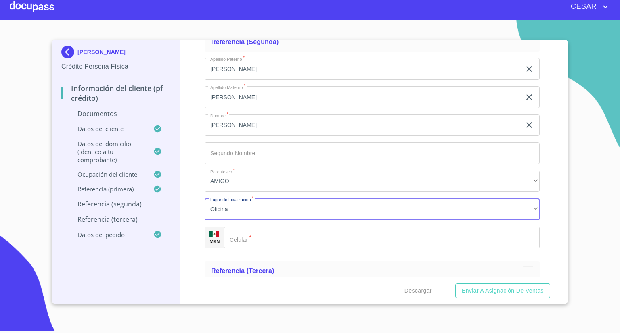
click at [266, 237] on input "Documento de identificación   *" at bounding box center [382, 238] width 316 height 22
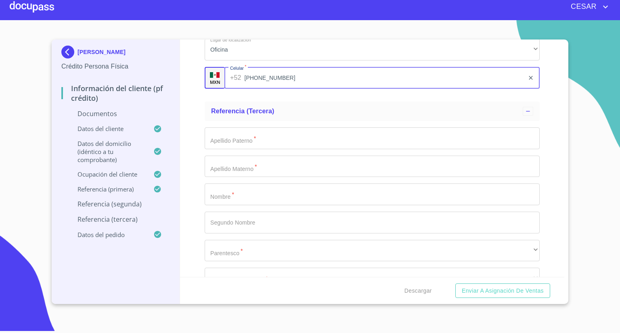
scroll to position [3082, 0]
type input "[PHONE_NUMBER]"
click at [245, 136] on input "Documento de identificación   *" at bounding box center [372, 137] width 335 height 22
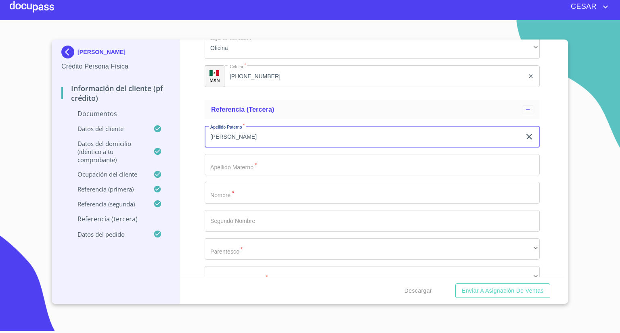
type input "[PERSON_NAME]"
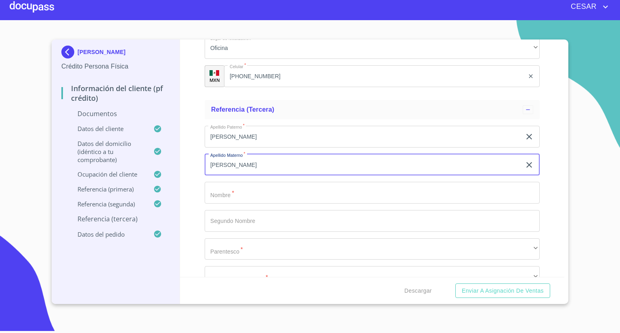
type input "[PERSON_NAME]"
click at [234, 194] on input "Documento de identificación   *" at bounding box center [372, 193] width 335 height 22
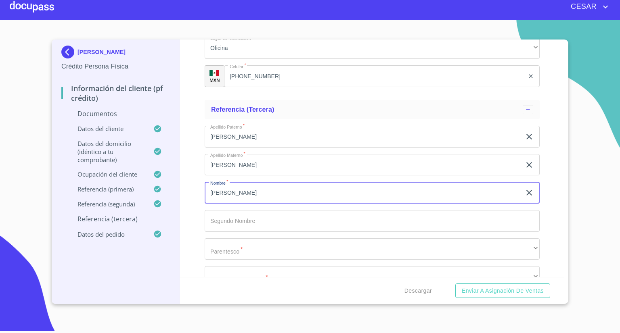
type input "[PERSON_NAME]"
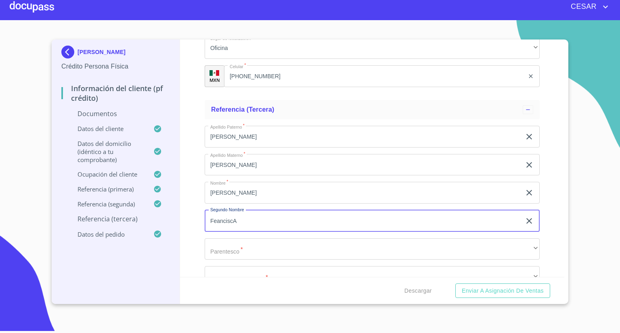
click at [455, 284] on button "Enviar a Asignación de Ventas" at bounding box center [502, 291] width 95 height 15
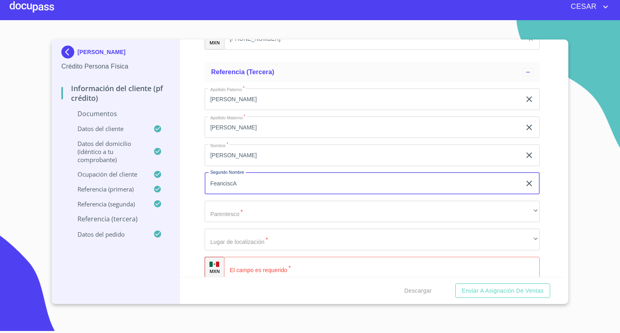
click at [253, 187] on input "FeanciscA" at bounding box center [363, 184] width 316 height 22
click at [215, 183] on input "Feancisca" at bounding box center [363, 184] width 316 height 22
type input "[PERSON_NAME]"
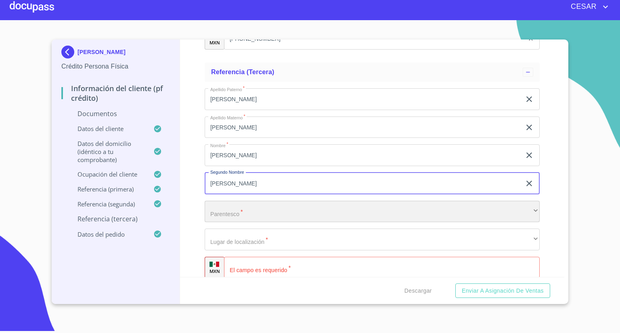
click at [239, 208] on div "​" at bounding box center [372, 212] width 335 height 22
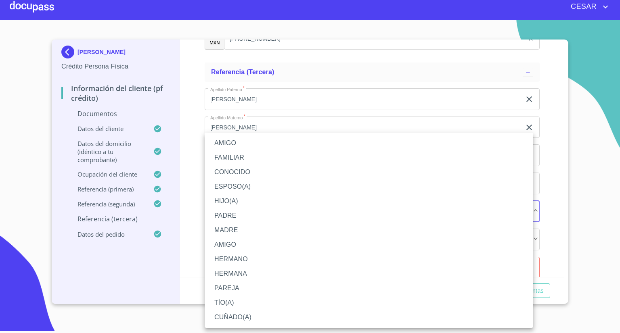
click at [231, 291] on li "PAREJA" at bounding box center [369, 288] width 329 height 15
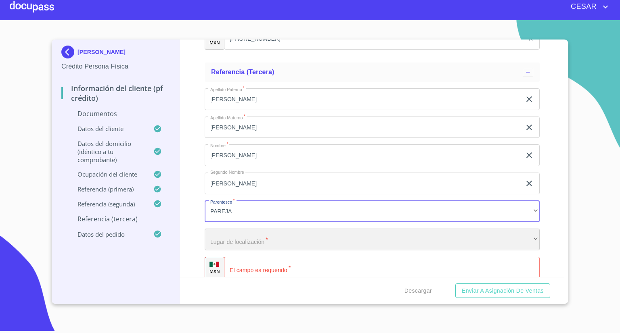
click at [252, 237] on div "​" at bounding box center [372, 240] width 335 height 22
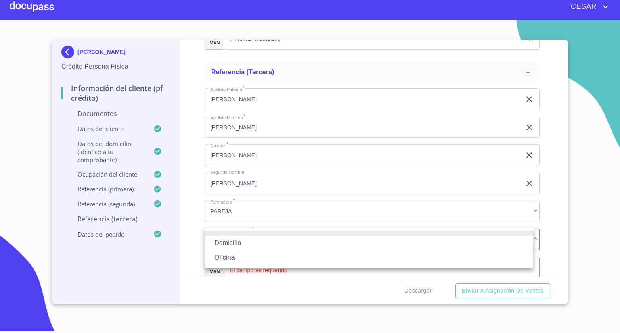
click at [237, 258] on li "Oficina" at bounding box center [369, 258] width 329 height 15
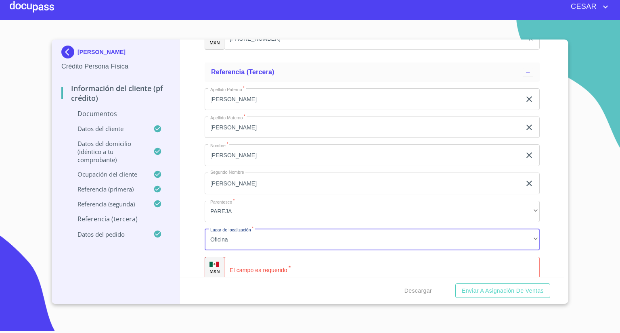
click at [318, 270] on input "Documento de identificación   *" at bounding box center [382, 268] width 316 height 22
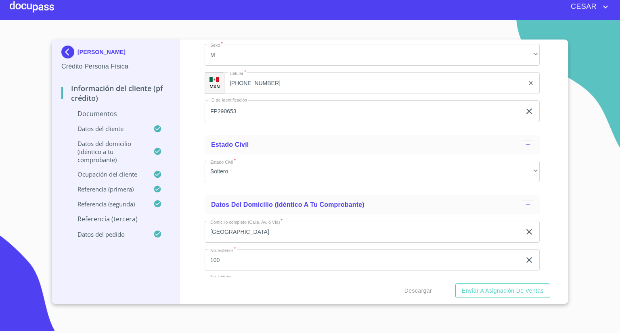
scroll to position [1506, 0]
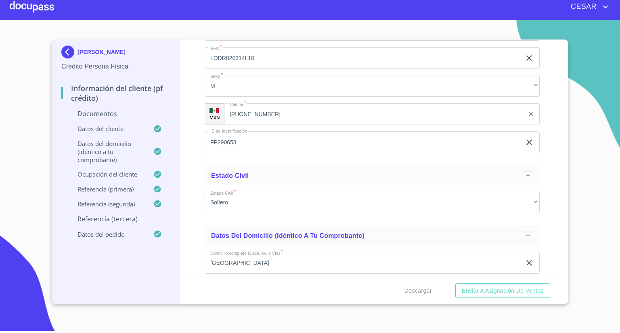
type input "[PHONE_NUMBER]"
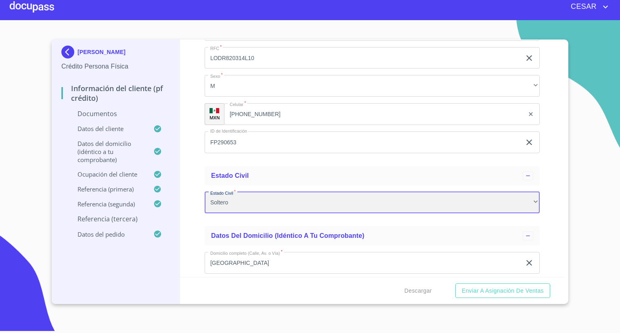
click at [242, 200] on div "Soltero" at bounding box center [372, 203] width 335 height 22
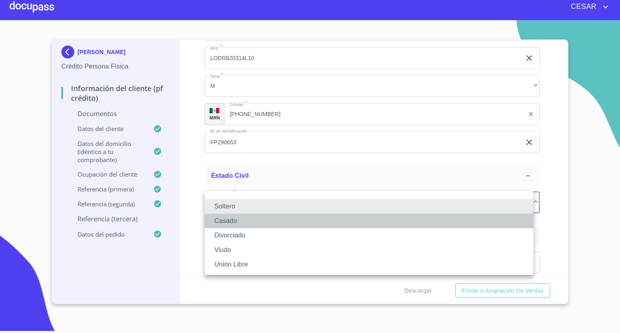
click at [228, 217] on li "Casado" at bounding box center [369, 221] width 329 height 15
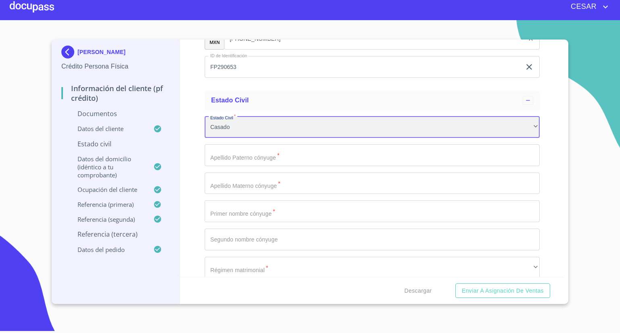
scroll to position [1586, 0]
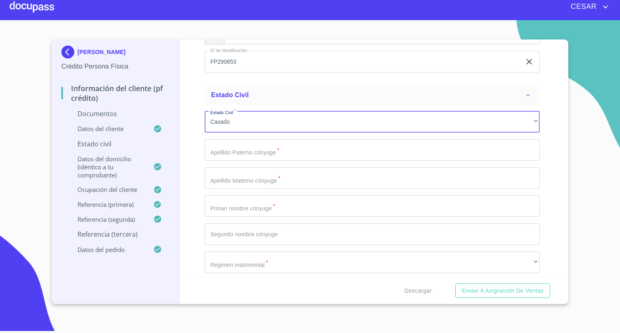
click at [267, 152] on input "Documento de identificación   *" at bounding box center [372, 150] width 335 height 22
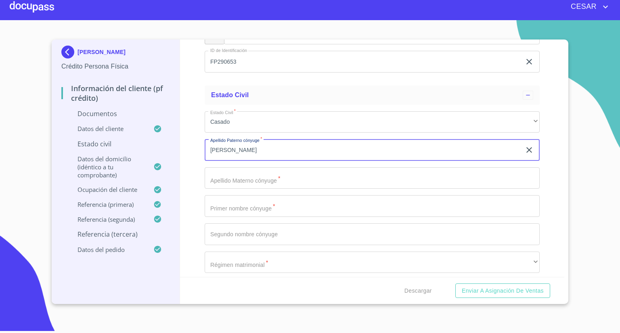
type input "[PERSON_NAME]"
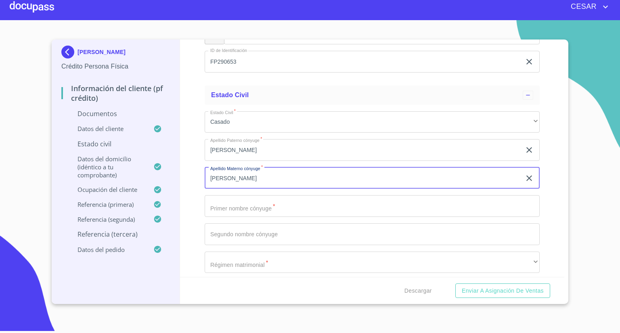
type input "[PERSON_NAME]"
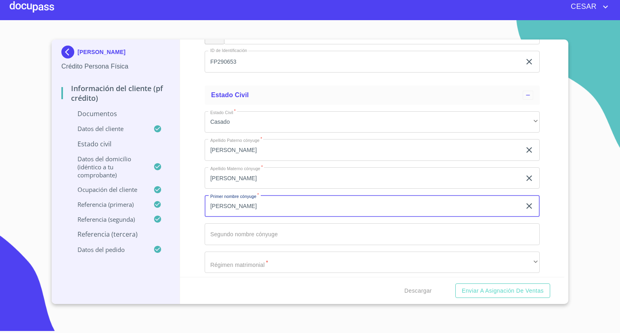
type input "[PERSON_NAME]"
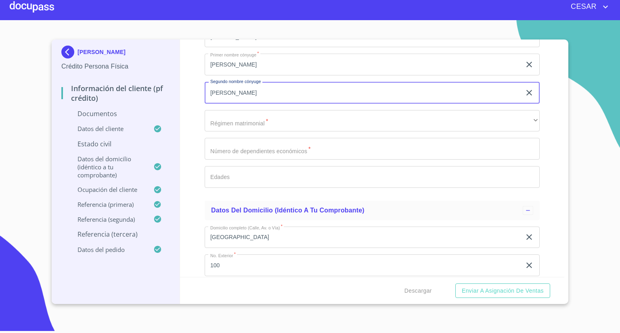
scroll to position [1748, 0]
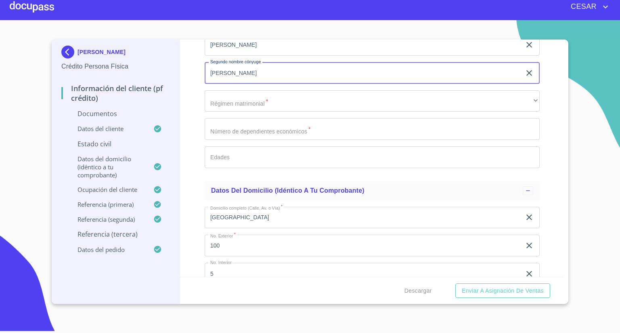
type input "[PERSON_NAME]"
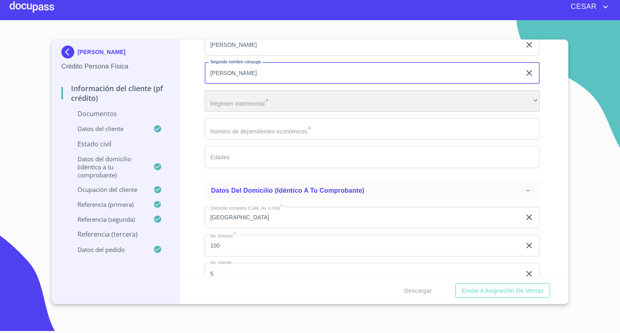
click at [248, 105] on div "​" at bounding box center [372, 101] width 335 height 22
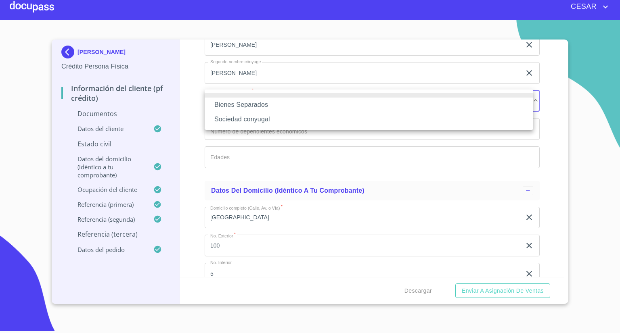
click at [244, 120] on li "Sociedad conyugal" at bounding box center [369, 119] width 329 height 15
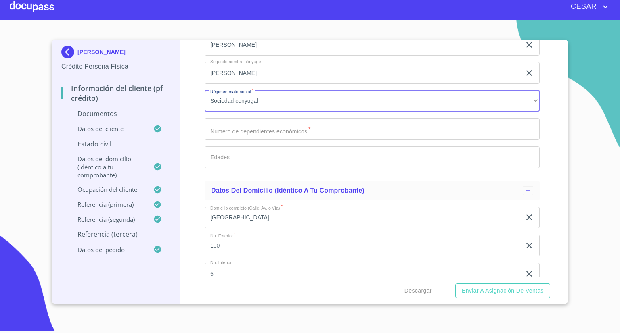
click at [245, 128] on input "Documento de identificación   *" at bounding box center [372, 129] width 335 height 22
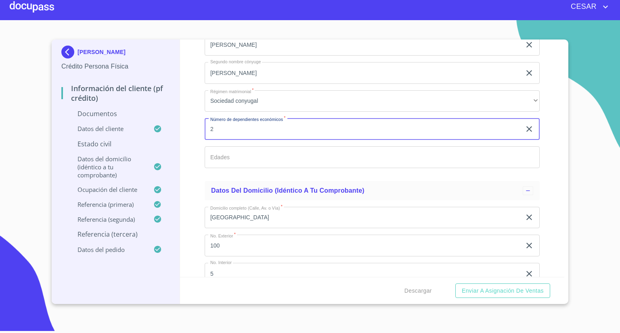
type input "2"
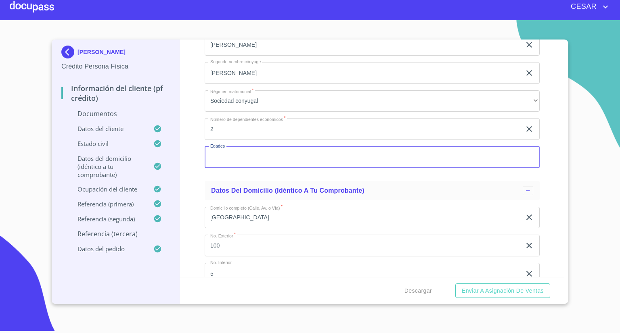
click at [232, 153] on input "Documento de identificación   *" at bounding box center [372, 157] width 335 height 22
type input "9"
click at [203, 187] on div "Información del cliente (PF crédito) Documentos Documento de identificación   *…" at bounding box center [372, 159] width 385 height 238
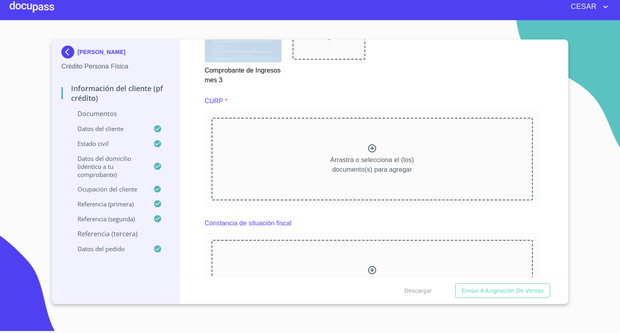
scroll to position [1879, 0]
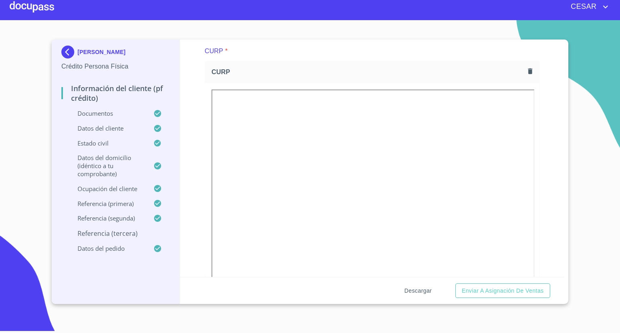
click at [416, 291] on span "Descargar" at bounding box center [417, 291] width 27 height 10
click at [116, 236] on p "Referencia (tercera)" at bounding box center [115, 233] width 109 height 9
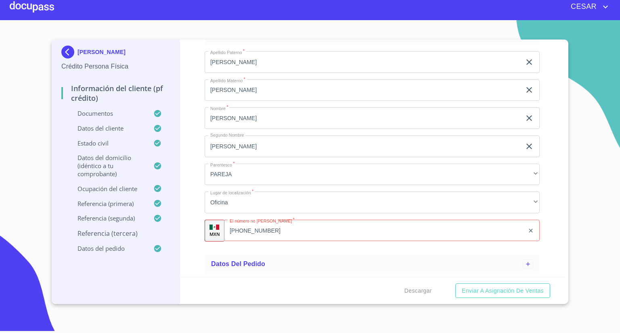
scroll to position [237, 0]
click at [286, 231] on input "[PHONE_NUMBER]" at bounding box center [384, 231] width 280 height 22
type input "[PHONE_NUMBER]"
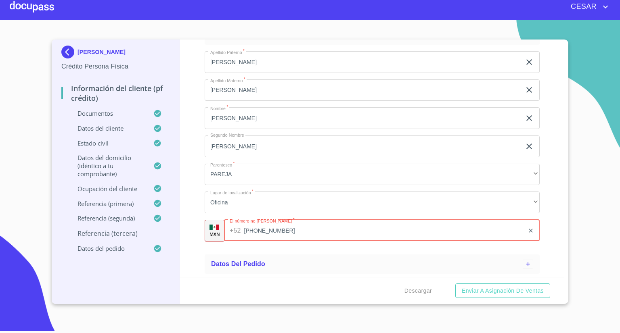
click at [455, 284] on button "Enviar a Asignación de Ventas" at bounding box center [502, 291] width 95 height 15
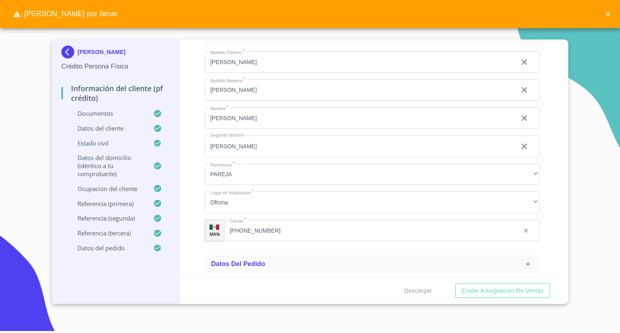
click at [195, 226] on div "Información del cliente (PF crédito) Documentos Datos del cliente Estado Civil …" at bounding box center [372, 159] width 385 height 238
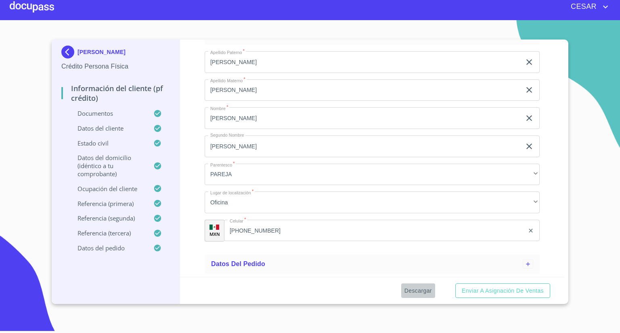
click at [419, 295] on span "Descargar" at bounding box center [417, 291] width 27 height 10
click at [493, 285] on button "Enviar a Asignación de Ventas" at bounding box center [502, 291] width 95 height 15
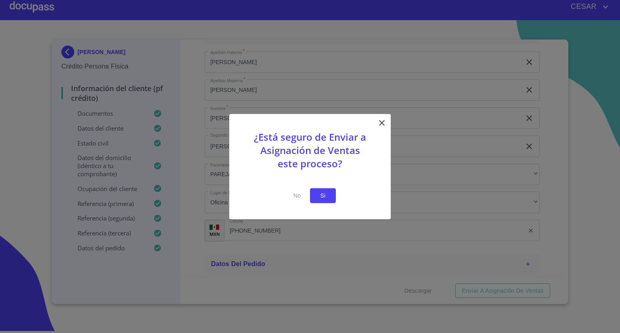
click at [328, 193] on span "Si" at bounding box center [322, 196] width 13 height 10
